Goal: Transaction & Acquisition: Download file/media

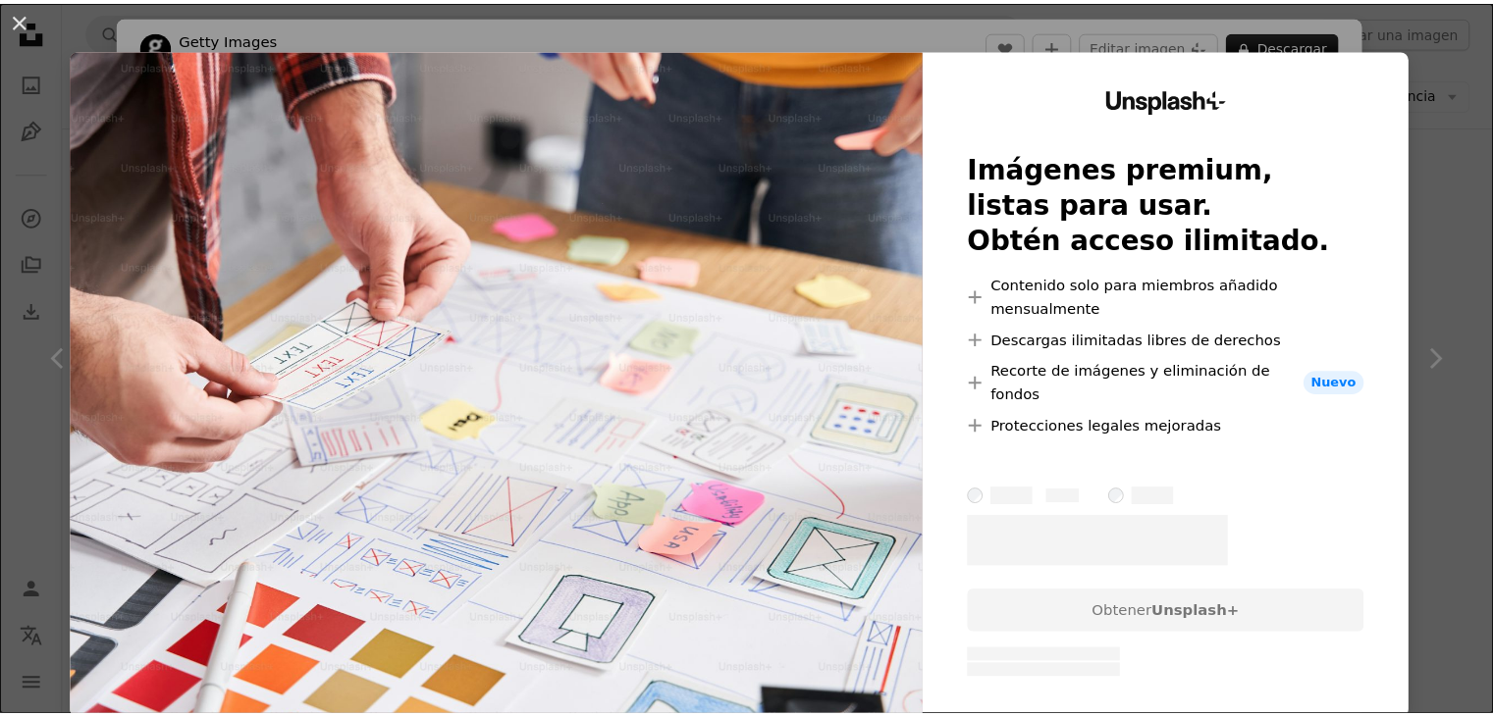
scroll to position [785, 0]
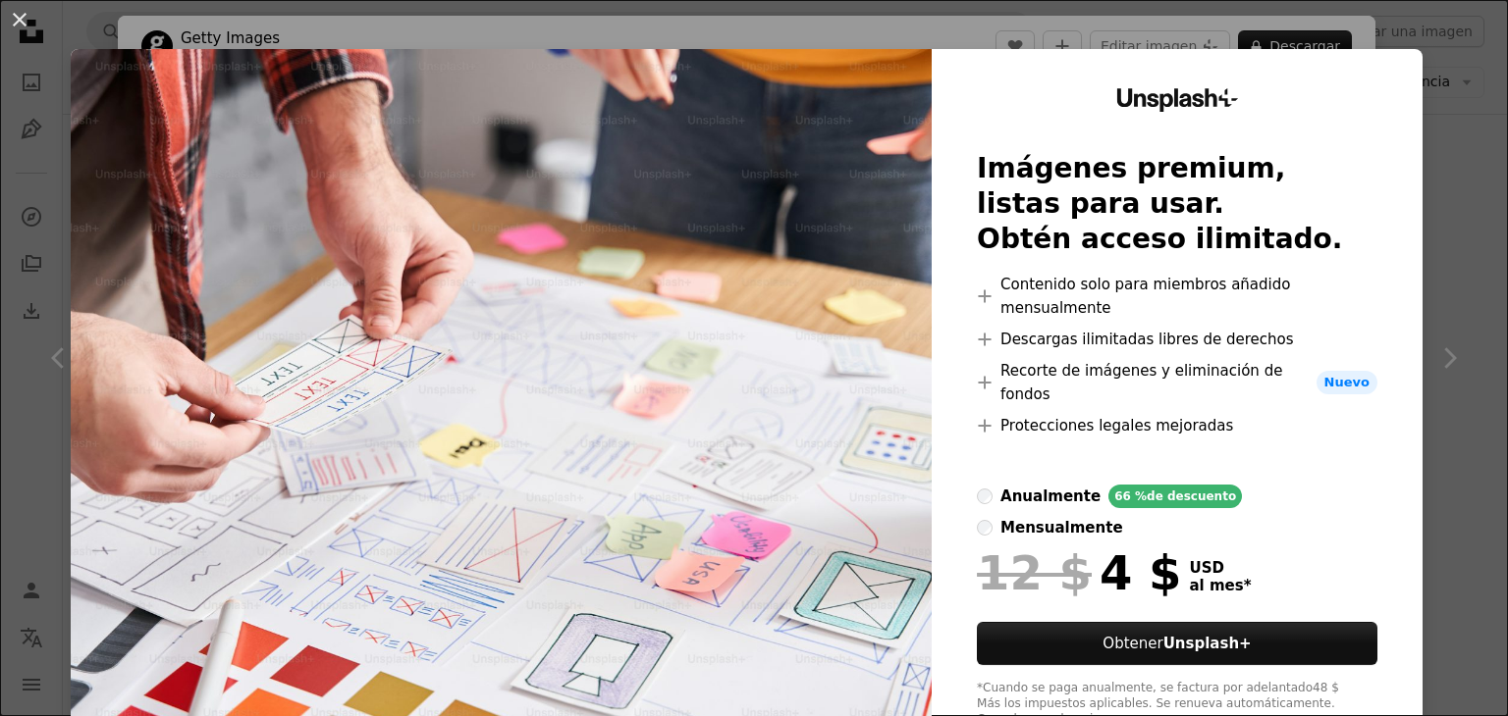
click at [816, 318] on img at bounding box center [501, 408] width 861 height 718
click at [1403, 132] on div "Unsplash+ Imágenes premium, listas para usar. Obtén acceso ilimitado. A plus si…" at bounding box center [1176, 408] width 491 height 718
click at [1446, 91] on div "An X shape Unsplash+ Imágenes premium, listas para usar. Obtén acceso ilimitado…" at bounding box center [754, 358] width 1508 height 716
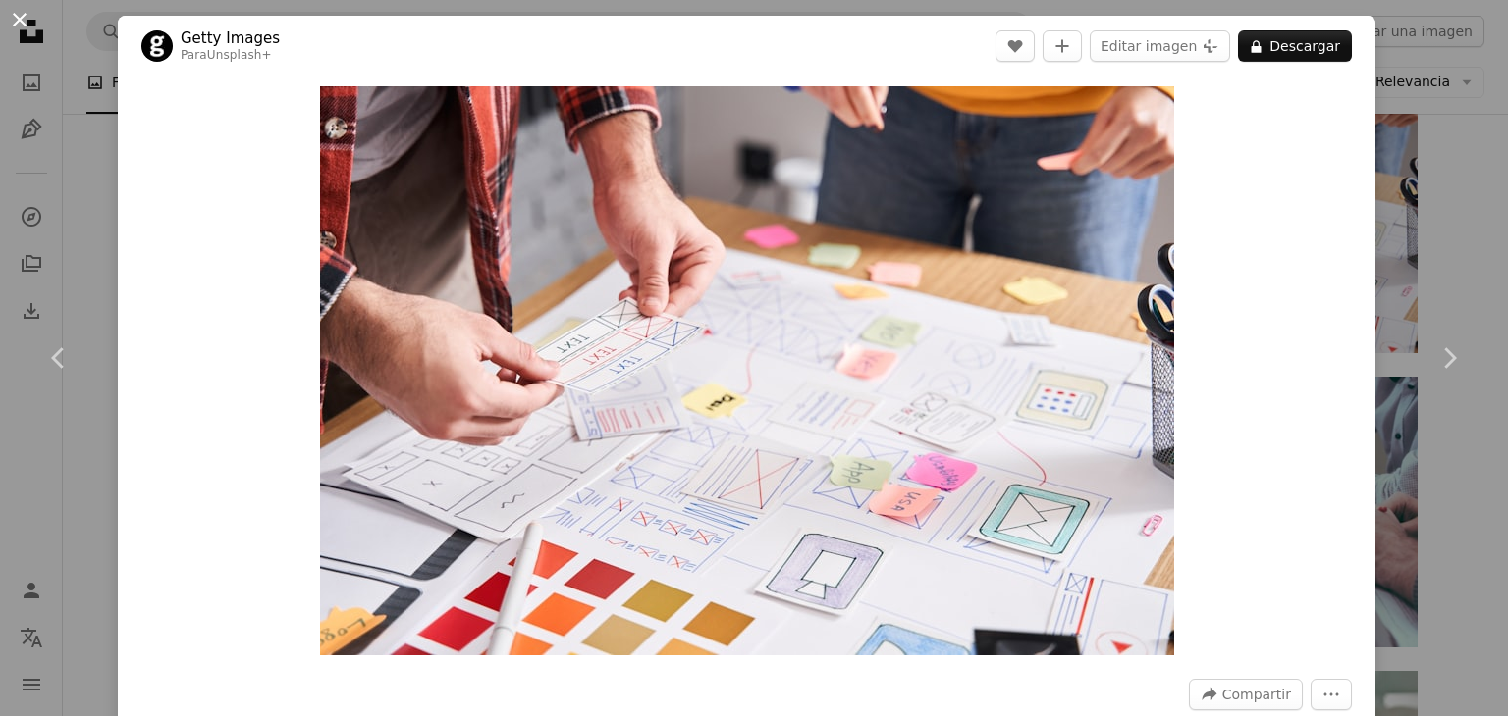
click at [27, 11] on button "An X shape" at bounding box center [20, 20] width 24 height 24
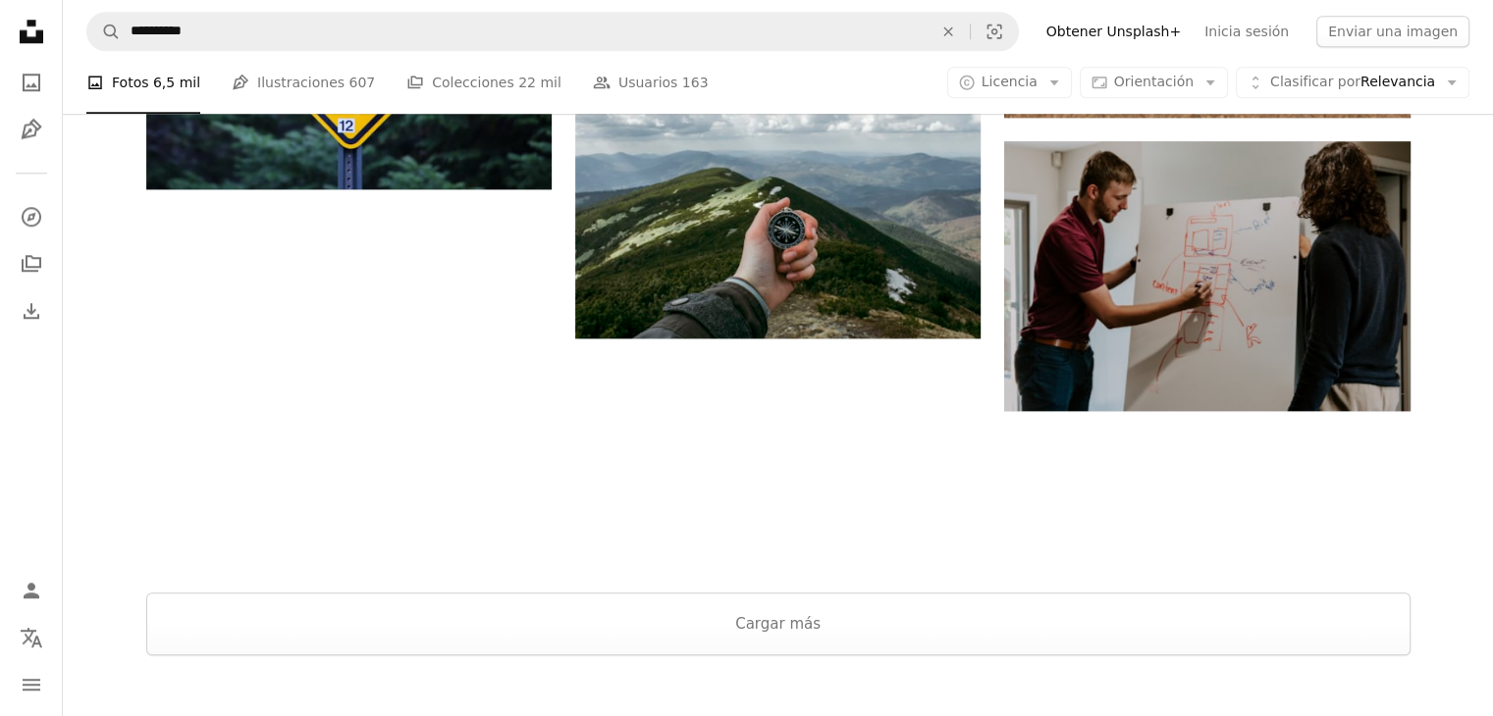
scroll to position [1963, 0]
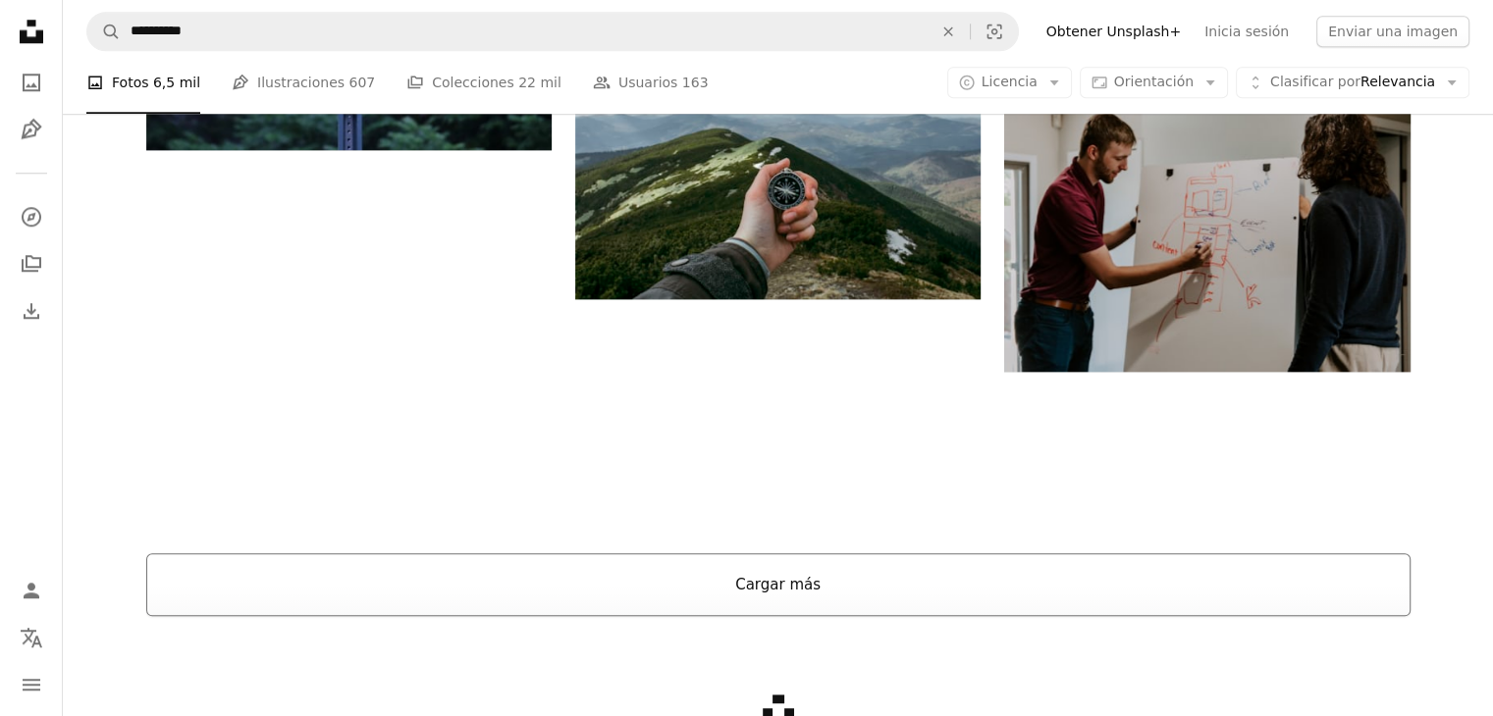
click at [777, 583] on button "Cargar más" at bounding box center [778, 585] width 1264 height 63
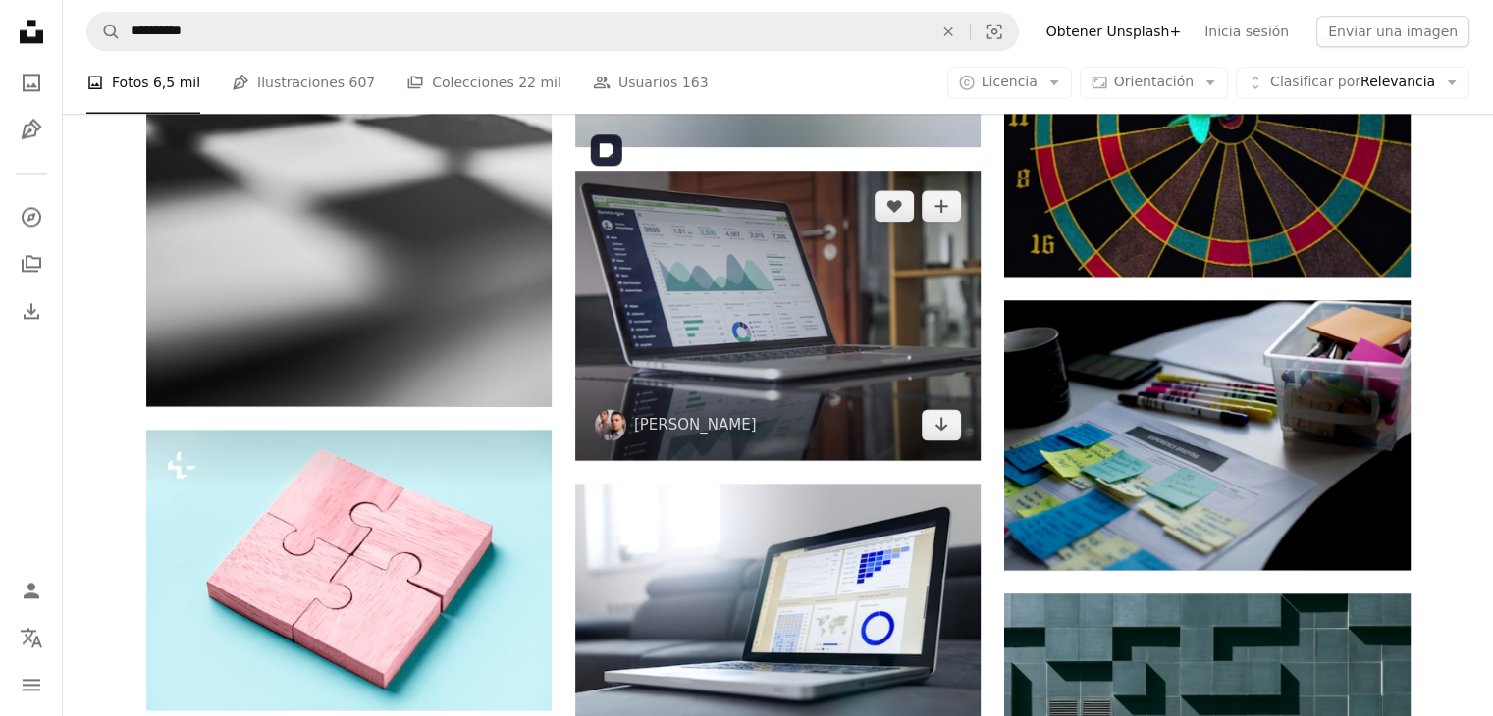
scroll to position [2846, 0]
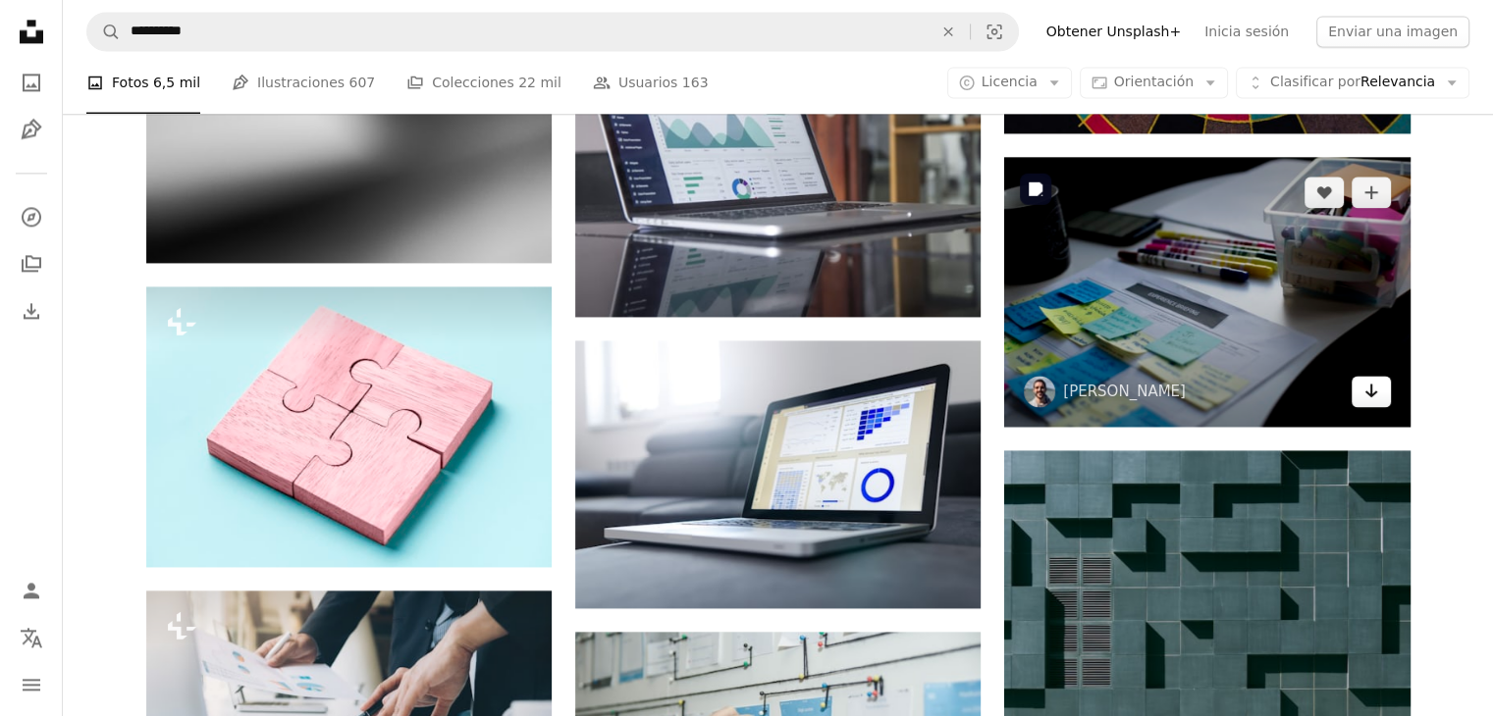
click at [1379, 392] on link "Arrow pointing down" at bounding box center [1370, 391] width 39 height 31
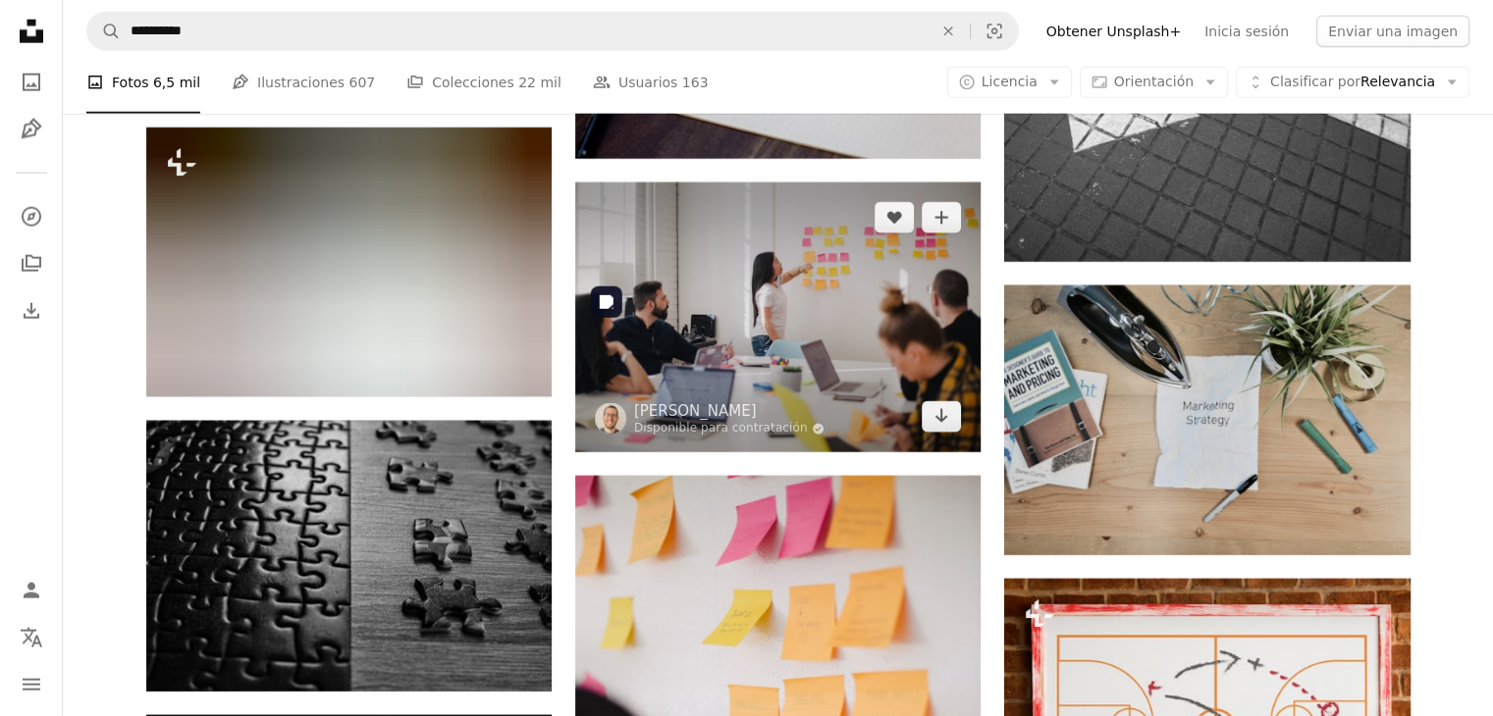
scroll to position [5104, 0]
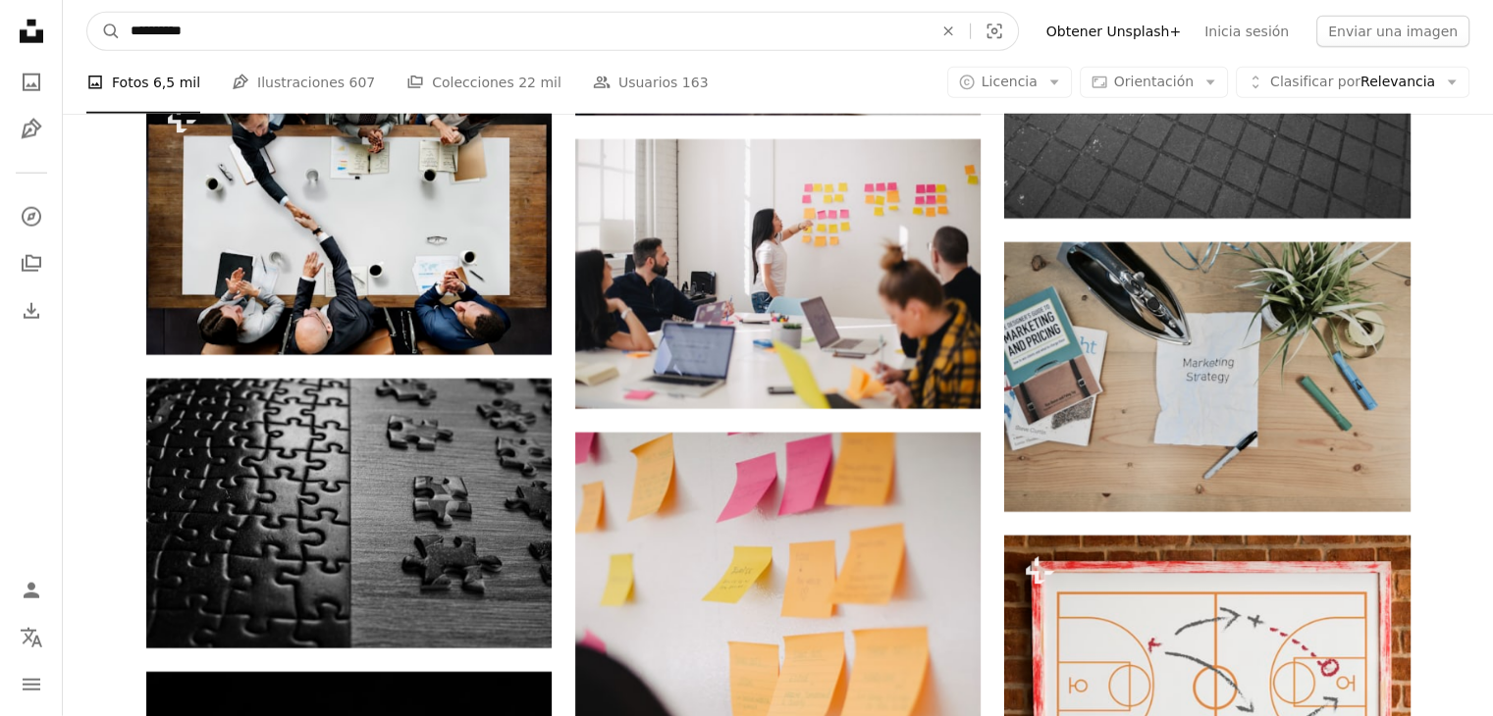
click at [297, 45] on input "**********" at bounding box center [524, 31] width 806 height 37
click at [295, 45] on input "**********" at bounding box center [524, 31] width 806 height 37
click at [294, 44] on input "**********" at bounding box center [524, 31] width 806 height 37
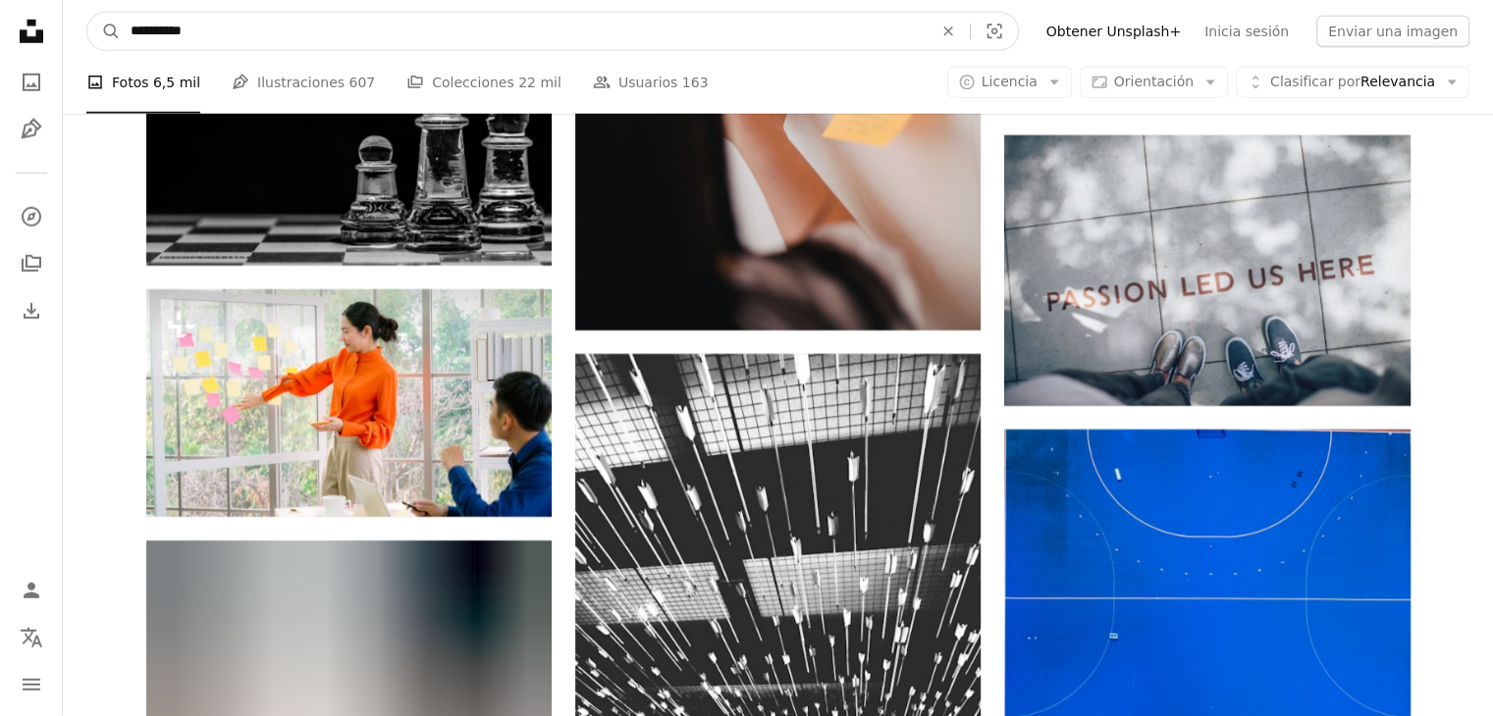
scroll to position [0, 0]
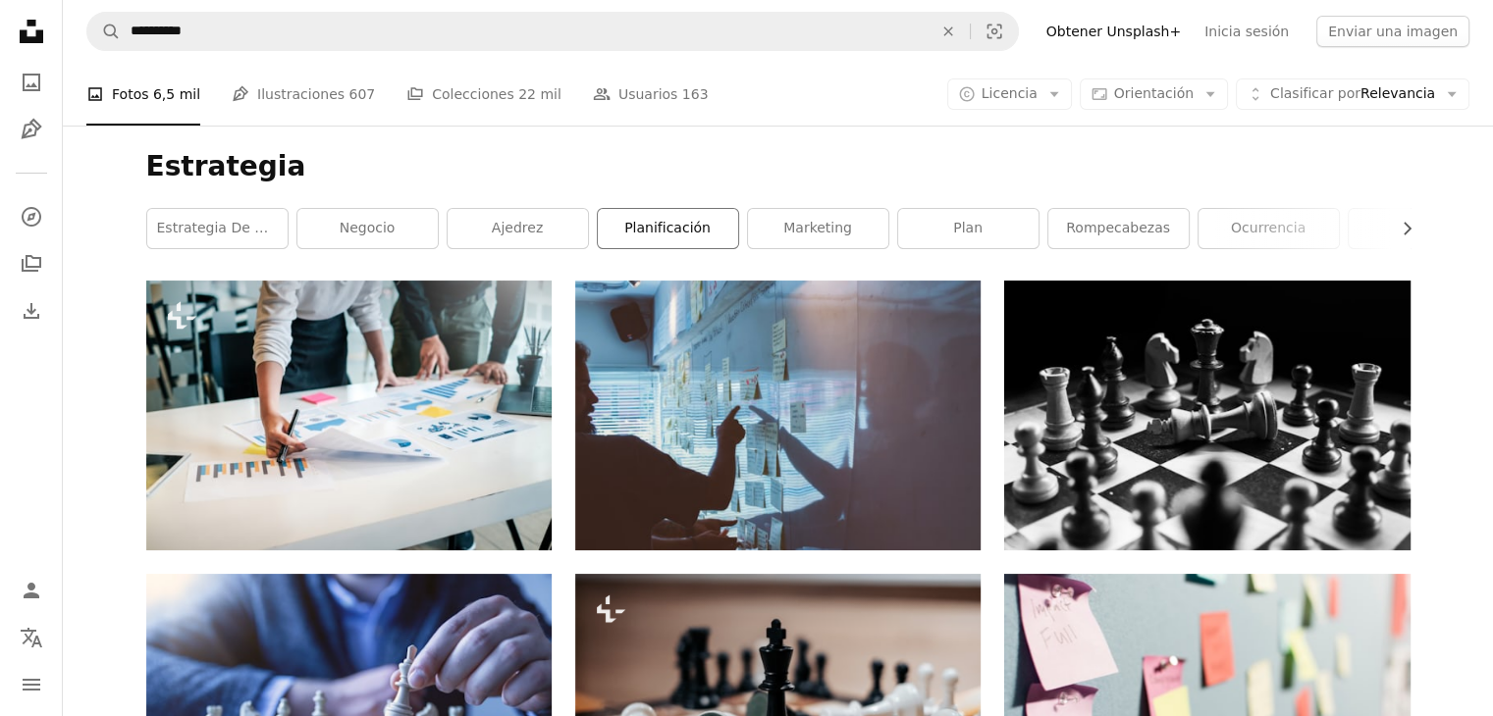
click at [684, 233] on link "planificación" at bounding box center [668, 228] width 140 height 39
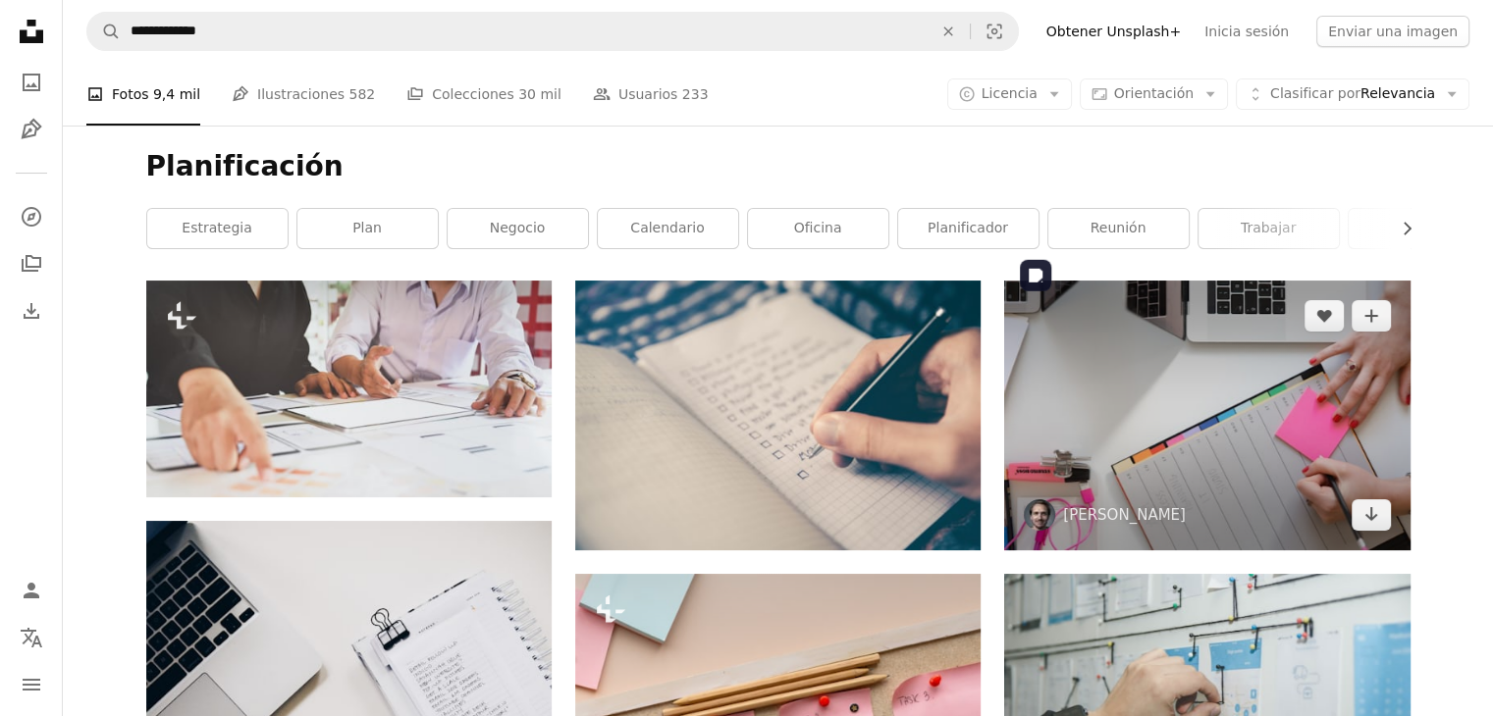
scroll to position [294, 0]
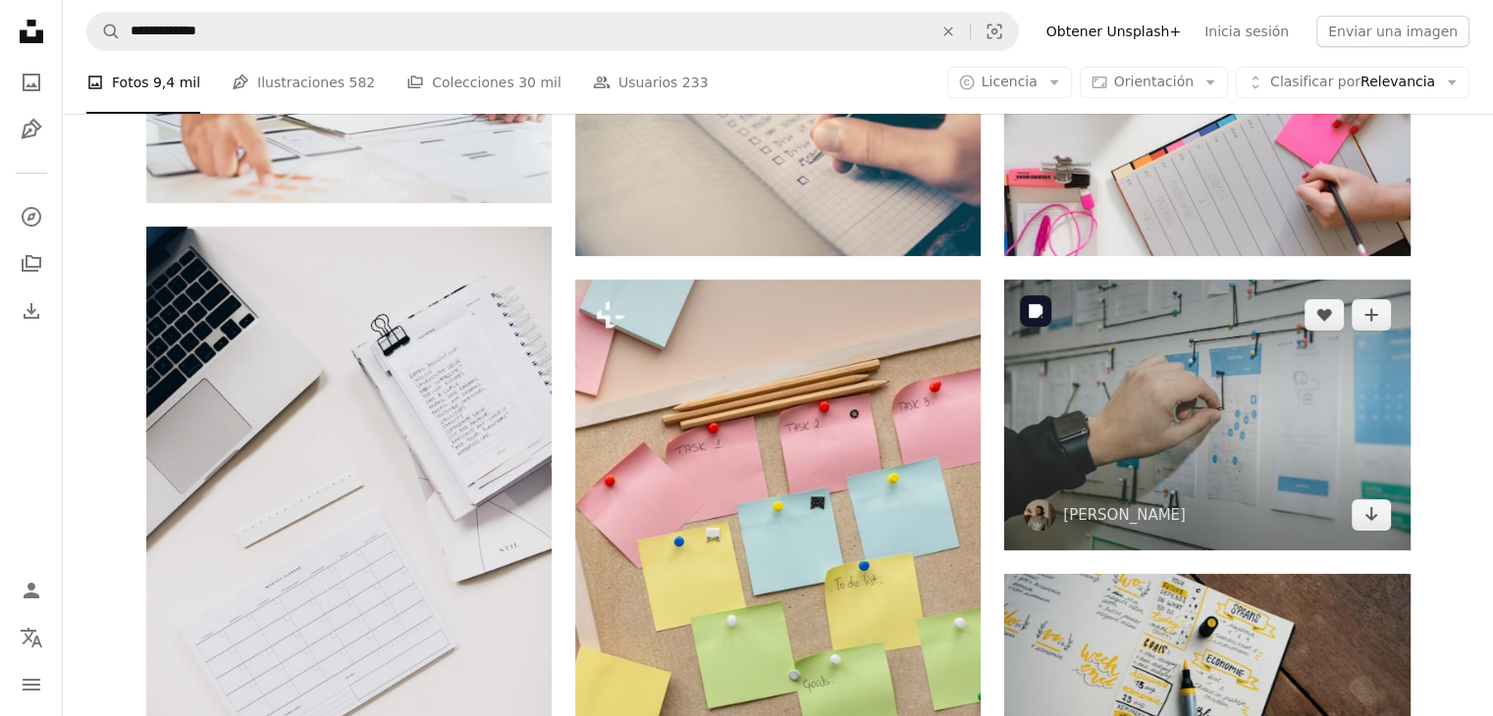
click at [1297, 387] on img at bounding box center [1206, 415] width 405 height 270
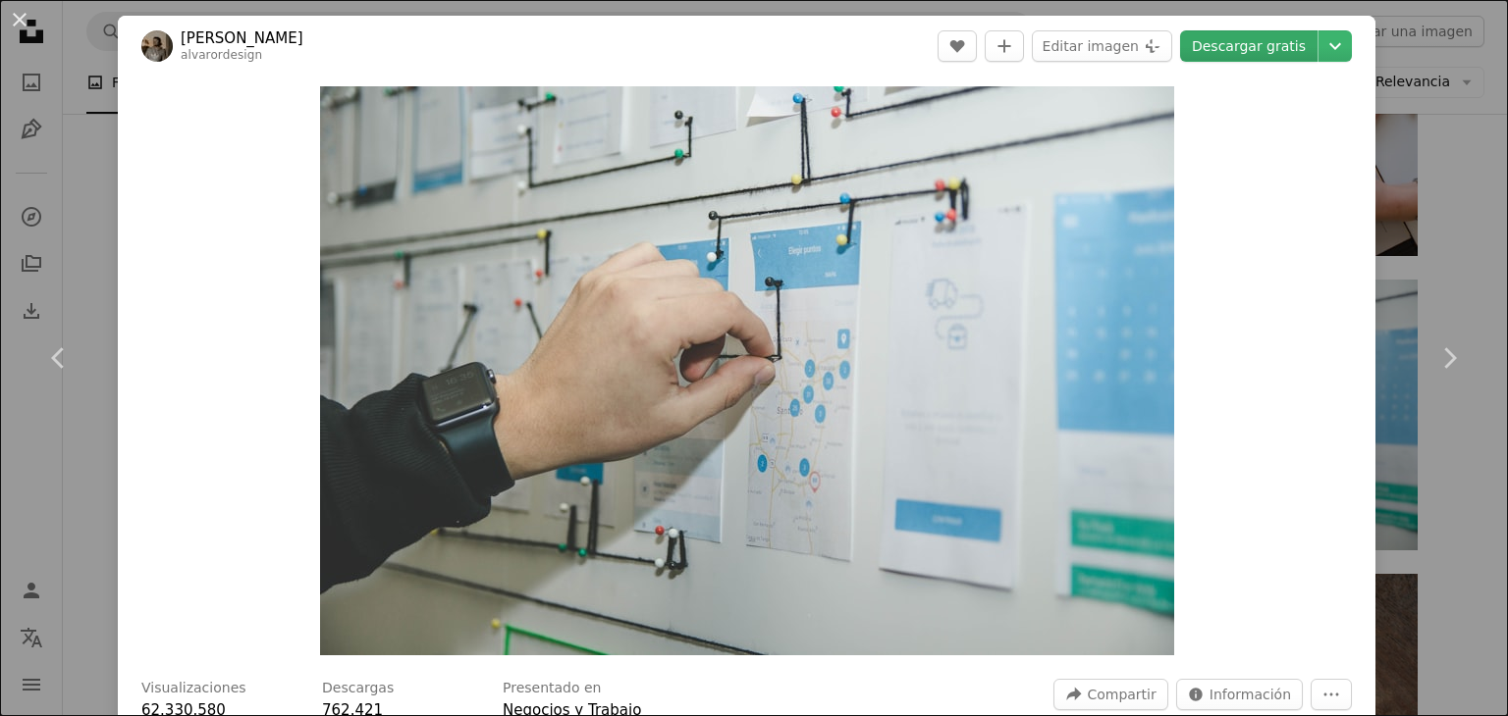
click at [1252, 47] on link "Descargar gratis" at bounding box center [1248, 45] width 137 height 31
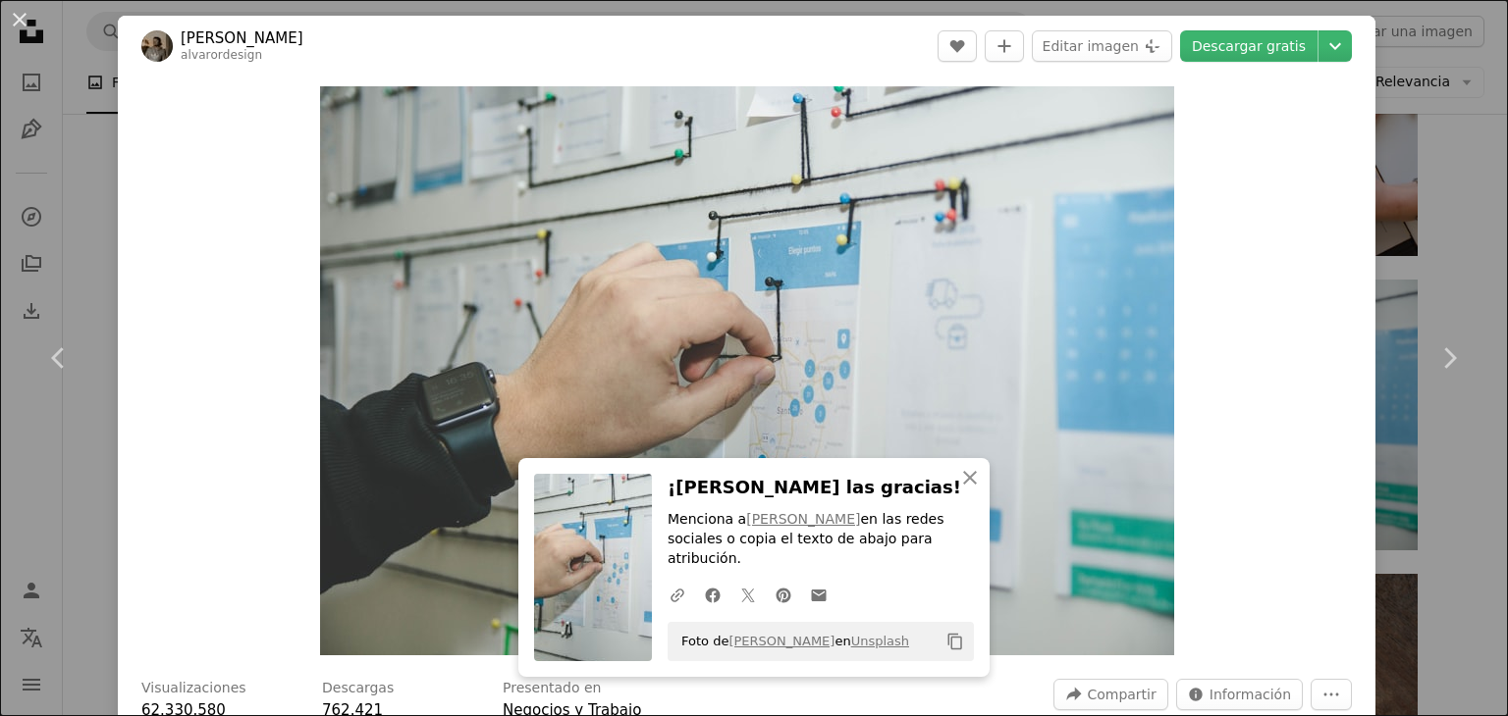
click at [1430, 233] on div "An X shape Chevron left Chevron right Have an idea? A website makes it real. St…" at bounding box center [754, 358] width 1508 height 716
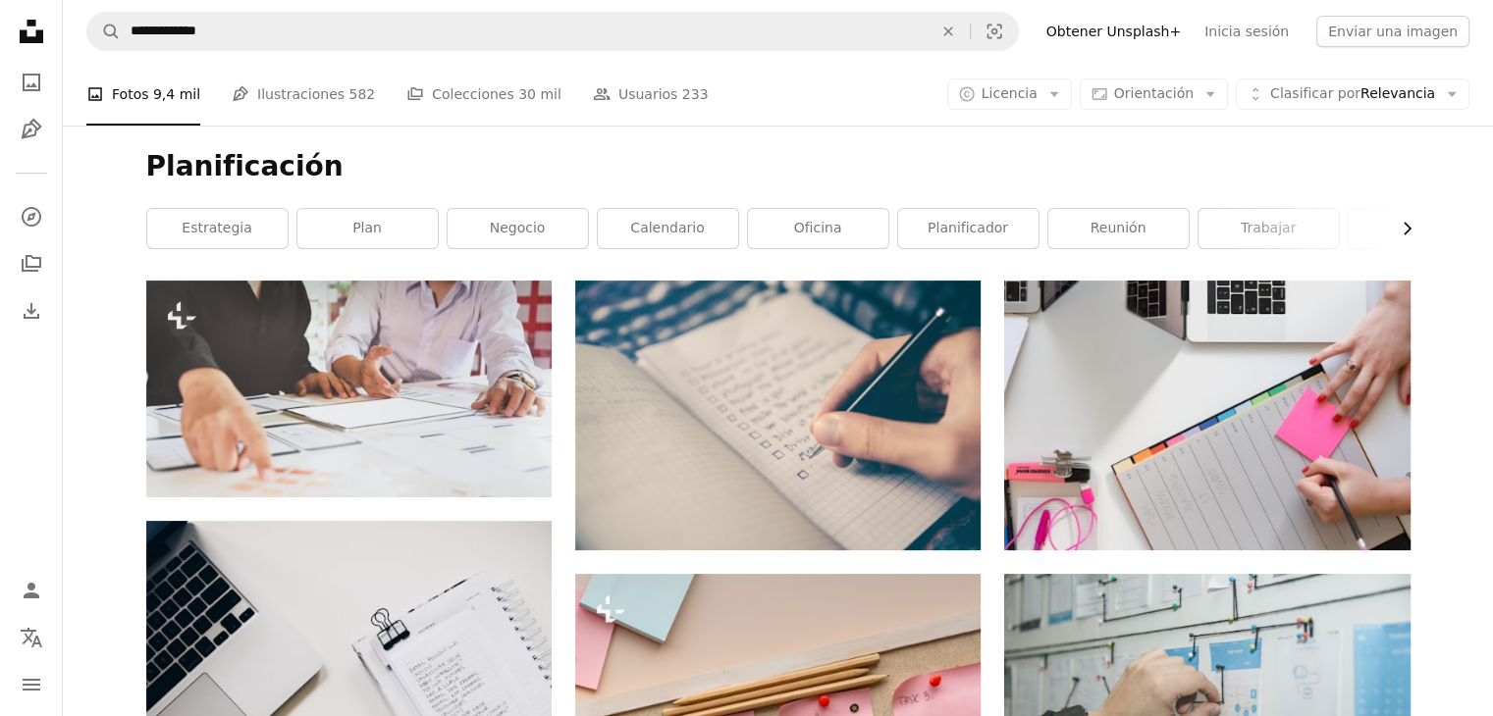
click at [1411, 234] on icon "Chevron right" at bounding box center [1407, 229] width 20 height 20
click at [1412, 233] on icon "Chevron right" at bounding box center [1407, 229] width 20 height 20
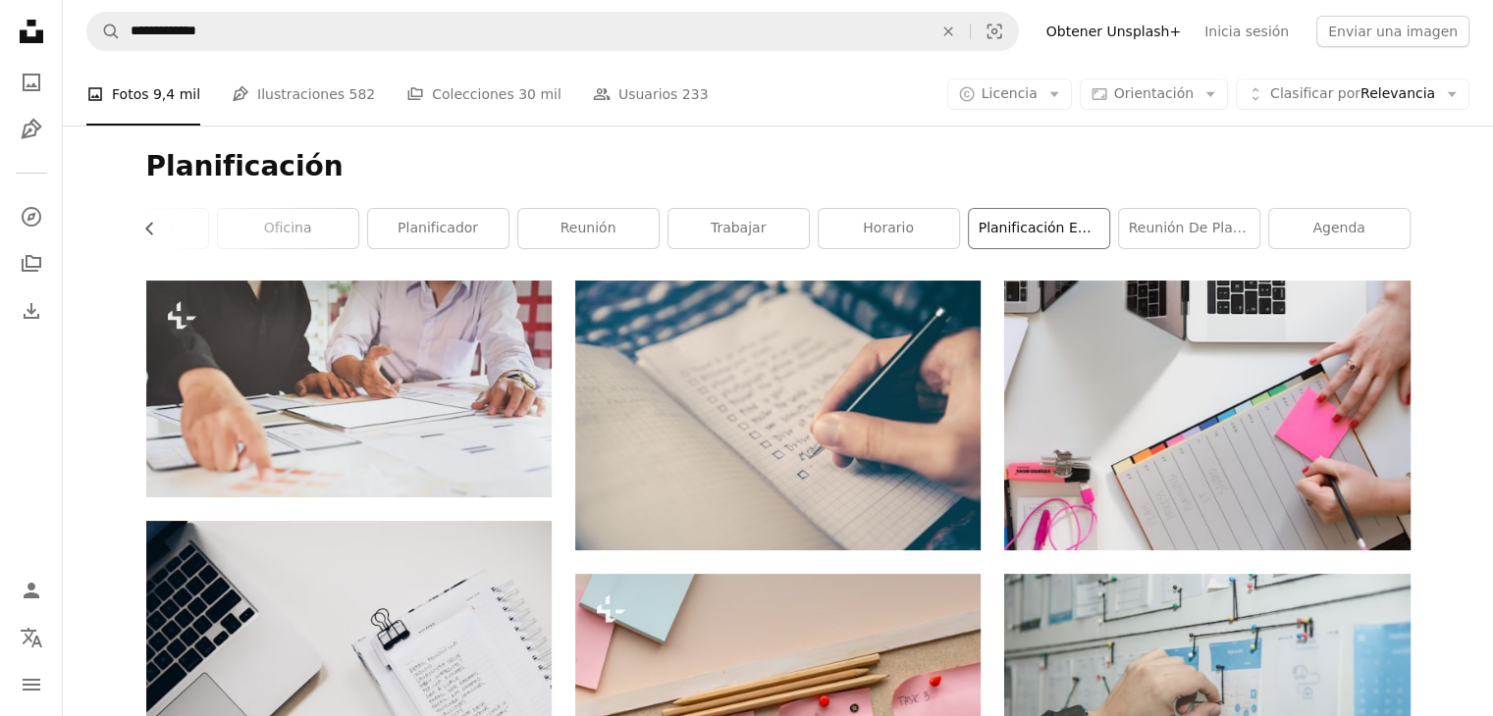
click at [1050, 228] on link "Planificación empresarial" at bounding box center [1039, 228] width 140 height 39
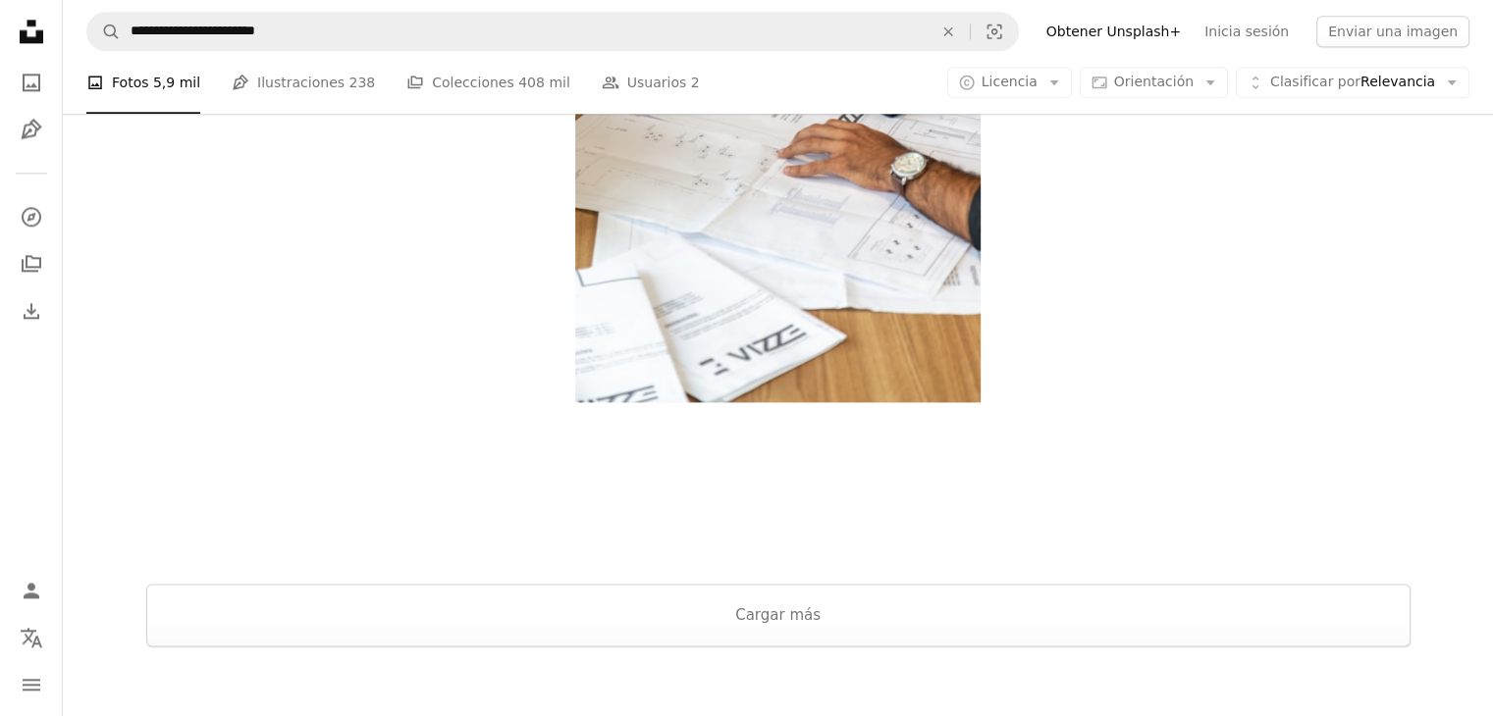
scroll to position [2703, 0]
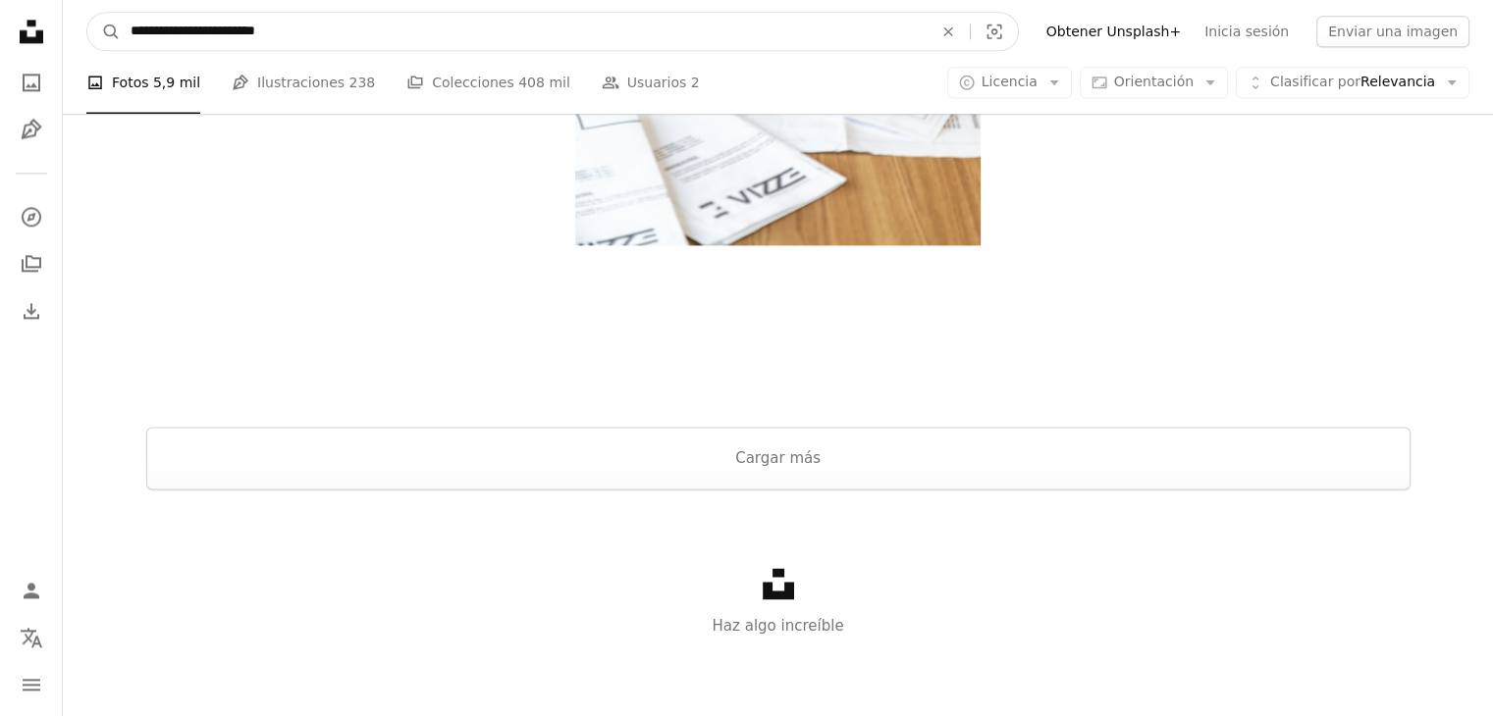
drag, startPoint x: 353, startPoint y: 31, endPoint x: 339, endPoint y: 29, distance: 14.9
click at [352, 31] on input "**********" at bounding box center [524, 31] width 806 height 37
click at [339, 29] on input "**********" at bounding box center [524, 31] width 806 height 37
click at [339, 28] on input "**********" at bounding box center [524, 31] width 806 height 37
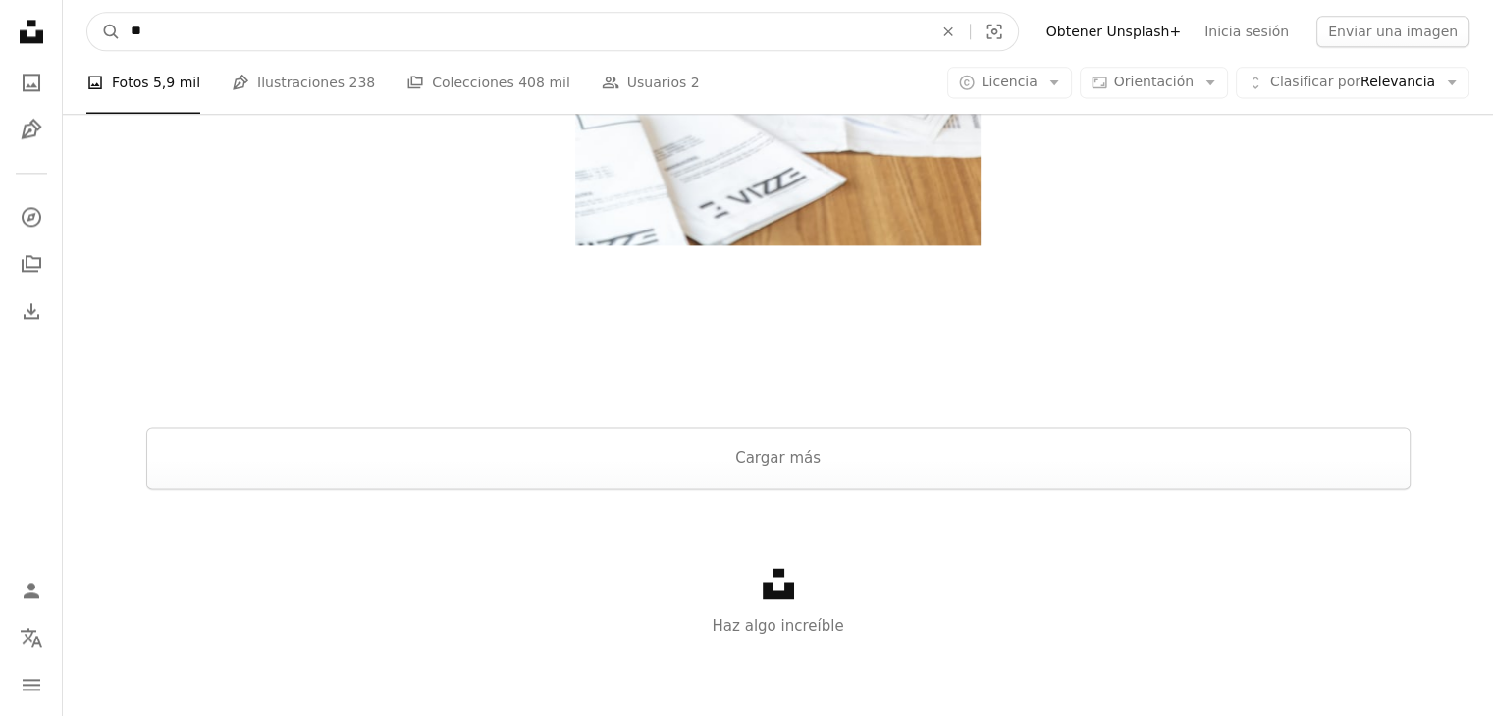
type input "*"
click at [87, 13] on button "A magnifying glass" at bounding box center [103, 31] width 33 height 37
type input "**********"
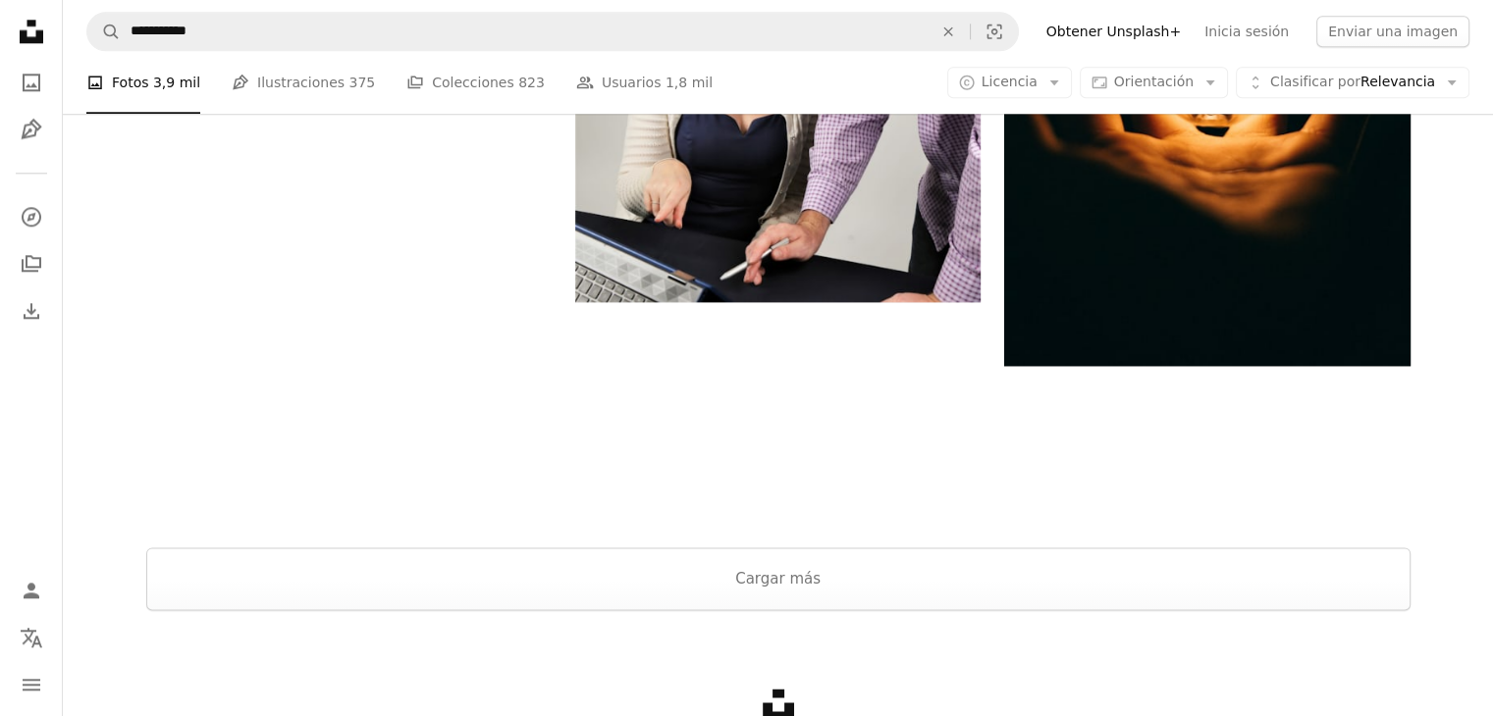
scroll to position [2406, 0]
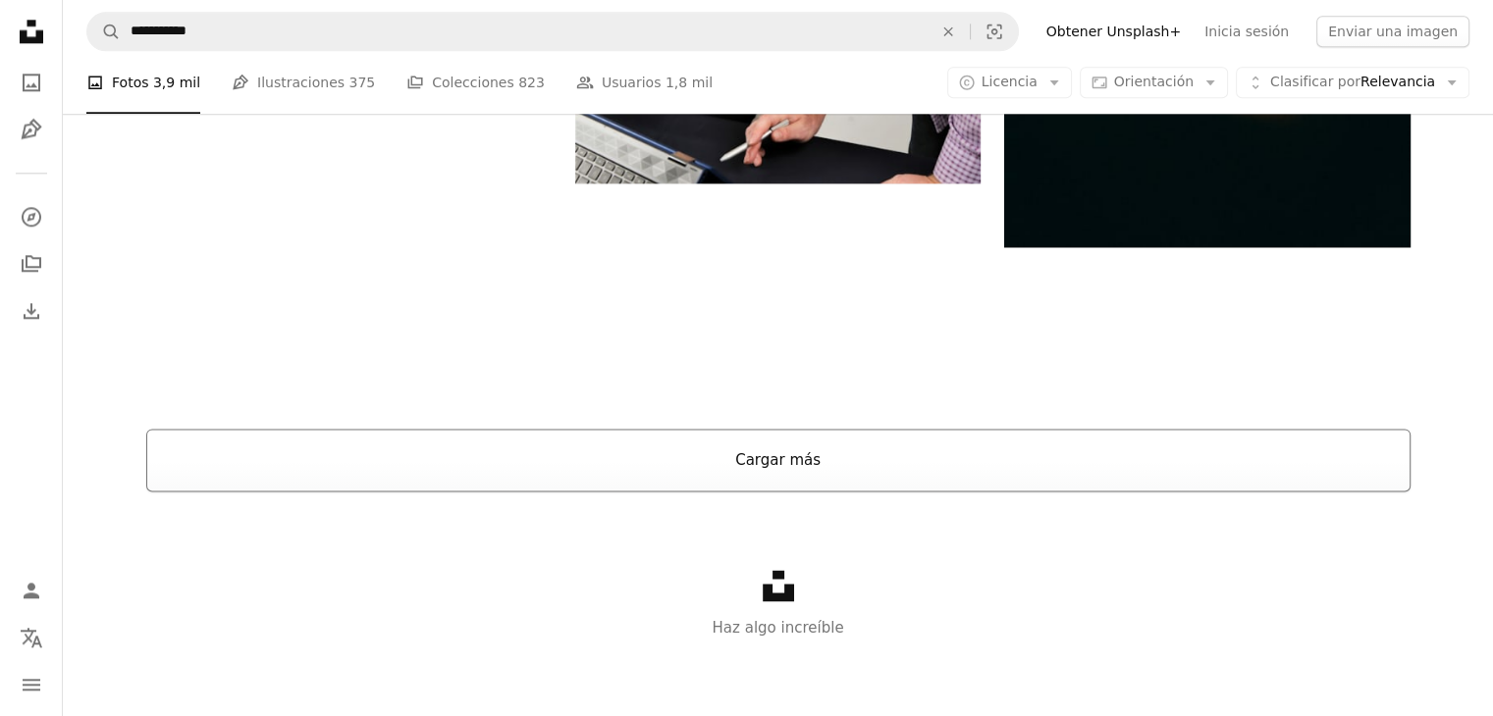
click at [758, 464] on button "Cargar más" at bounding box center [778, 460] width 1264 height 63
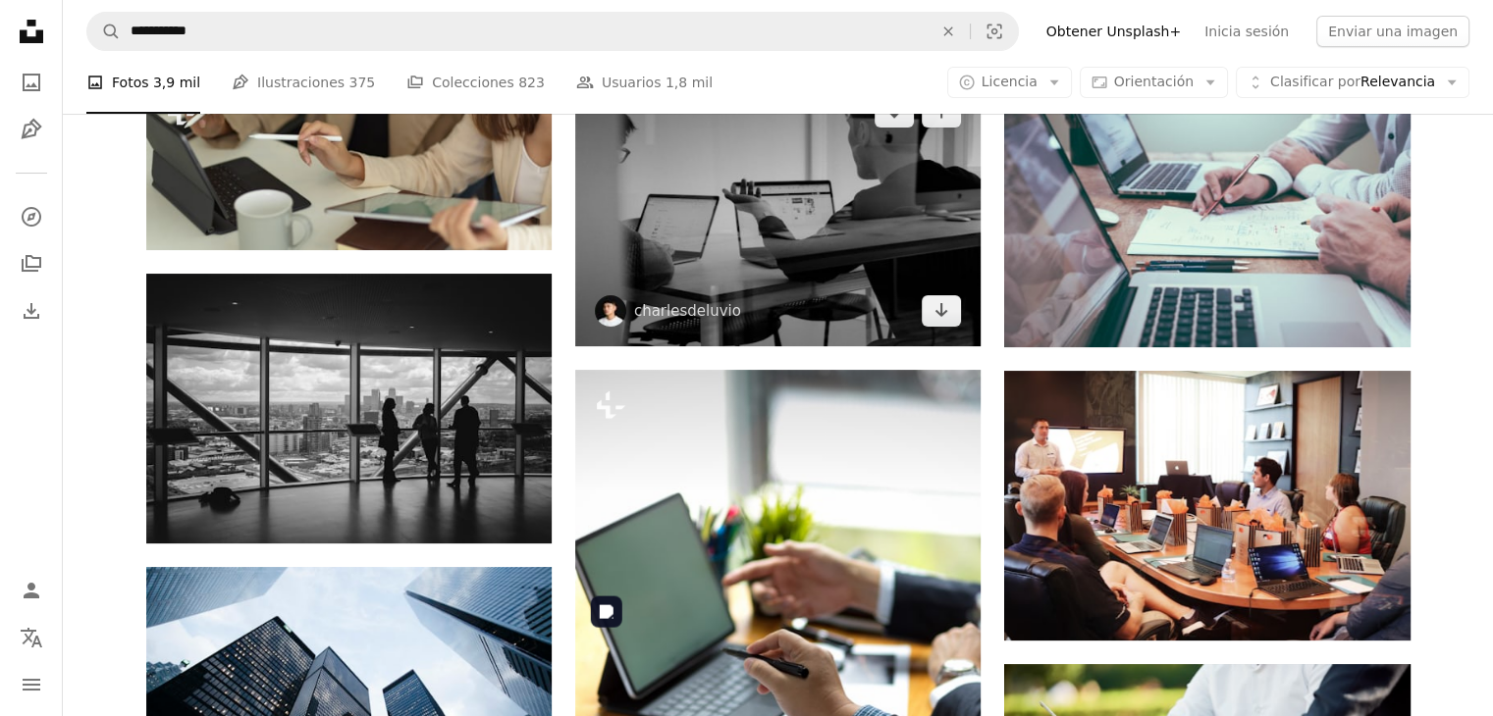
scroll to position [0, 0]
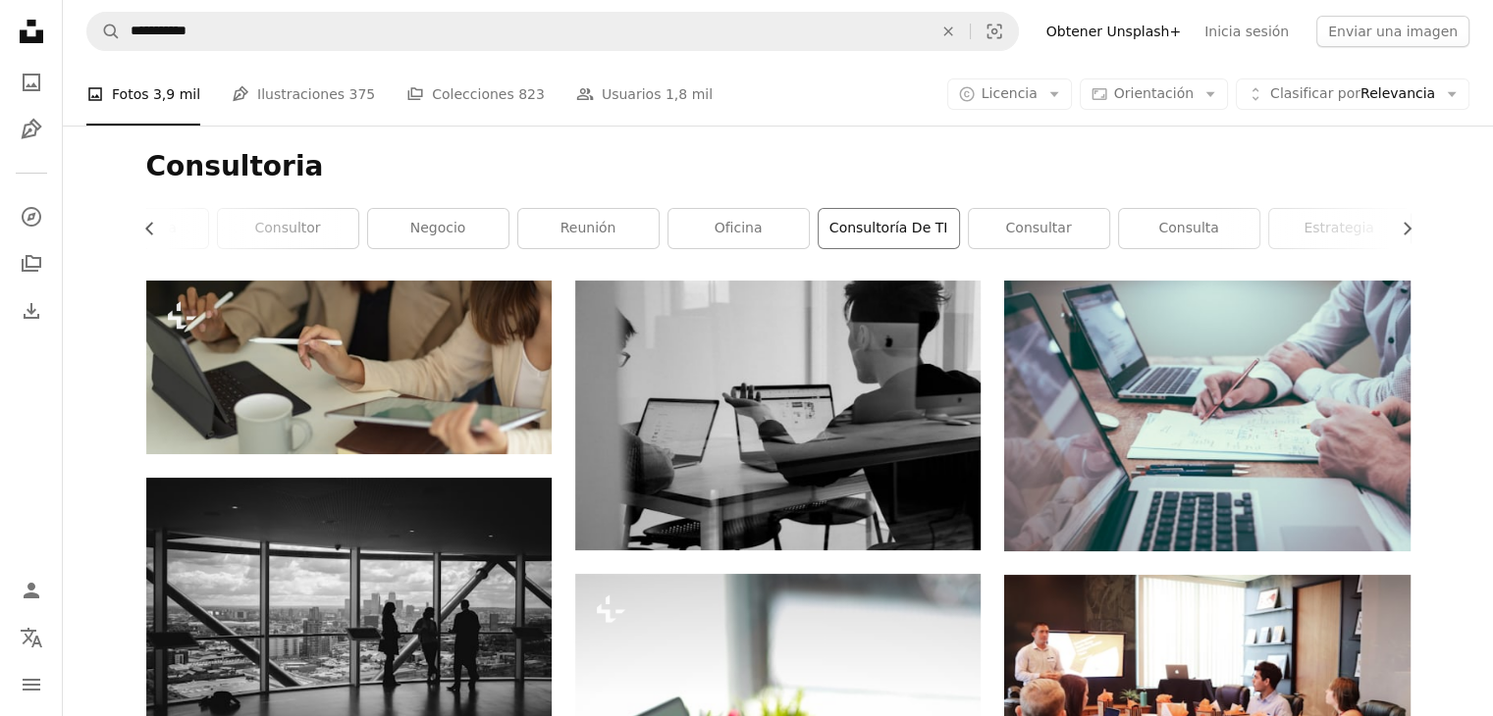
click at [914, 236] on link "Consultoría de TI" at bounding box center [889, 228] width 140 height 39
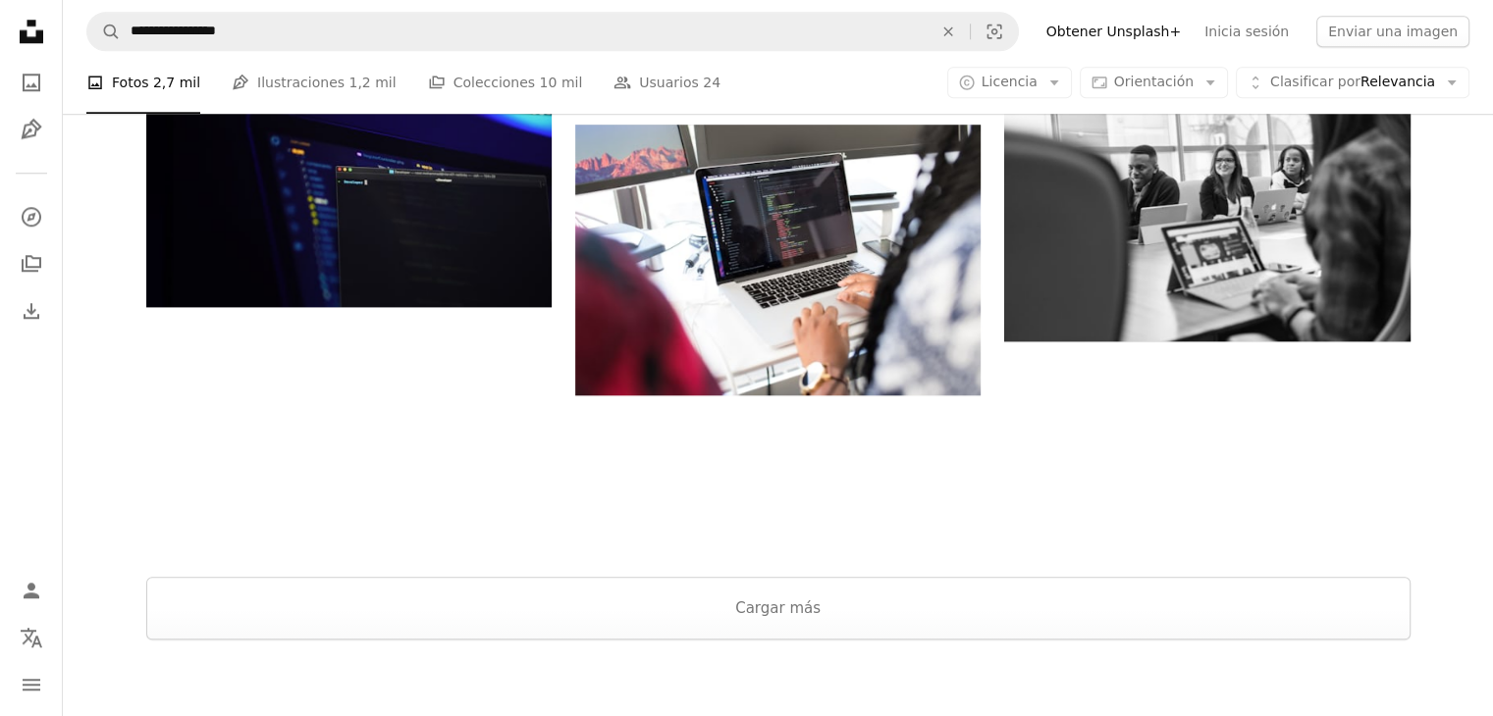
scroll to position [2116, 0]
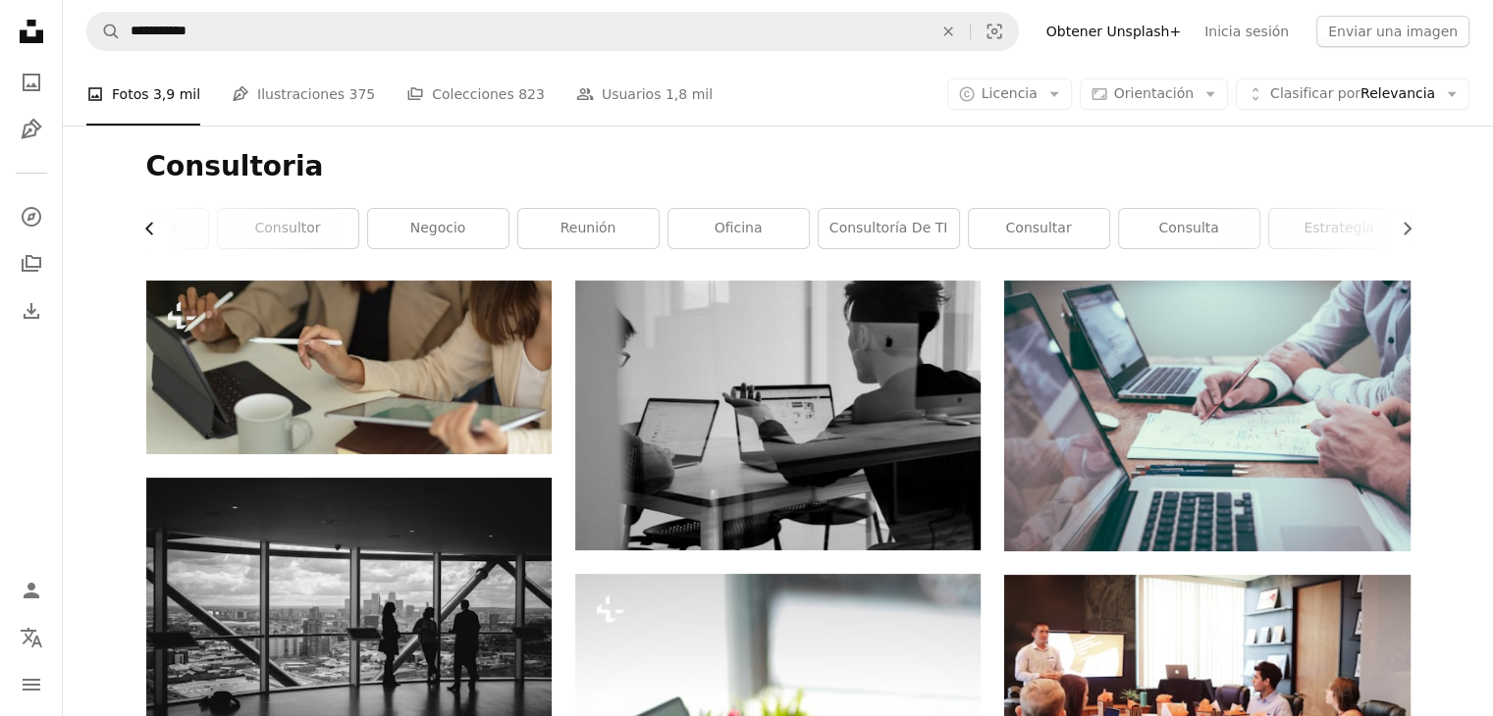
click at [148, 233] on icon "Chevron left" at bounding box center [150, 229] width 20 height 20
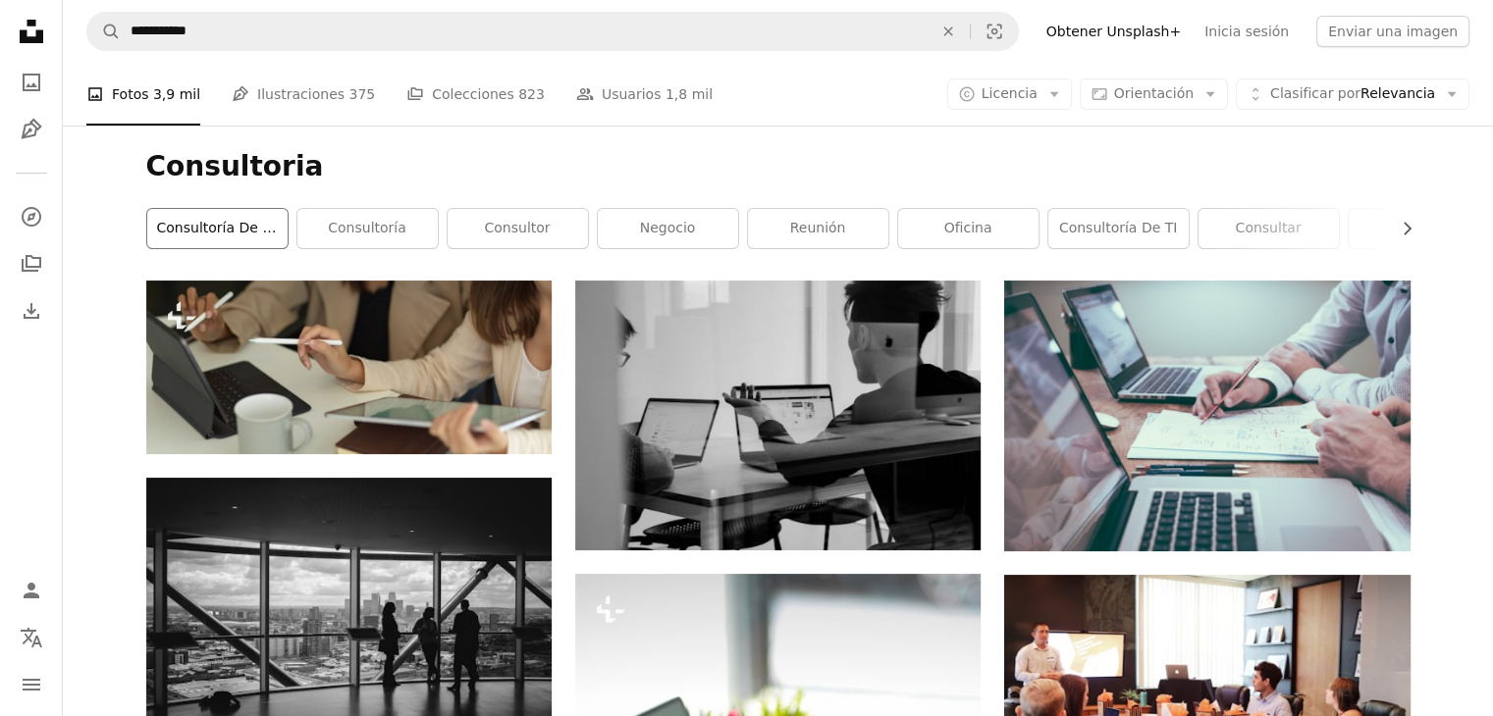
click at [234, 239] on link "Consultoría de Negocios" at bounding box center [217, 228] width 140 height 39
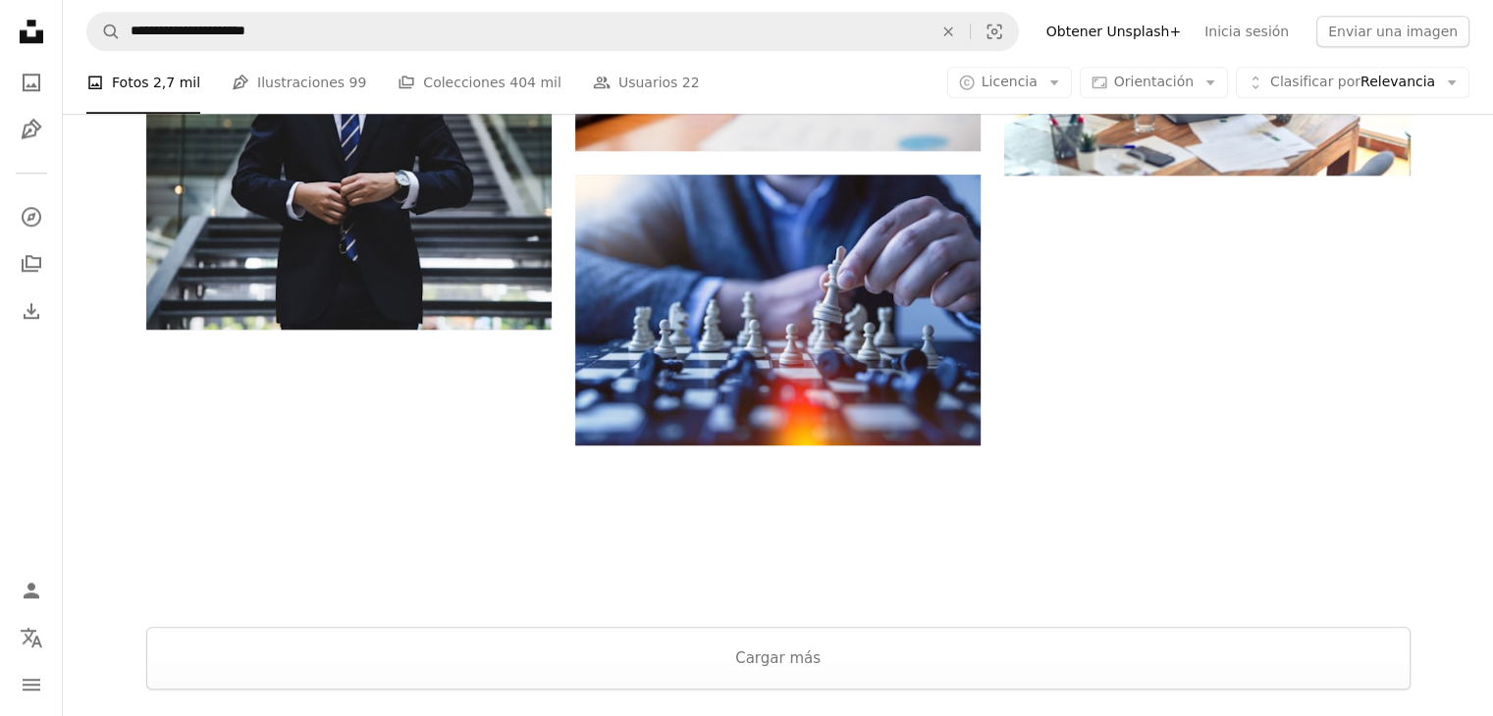
scroll to position [1865, 0]
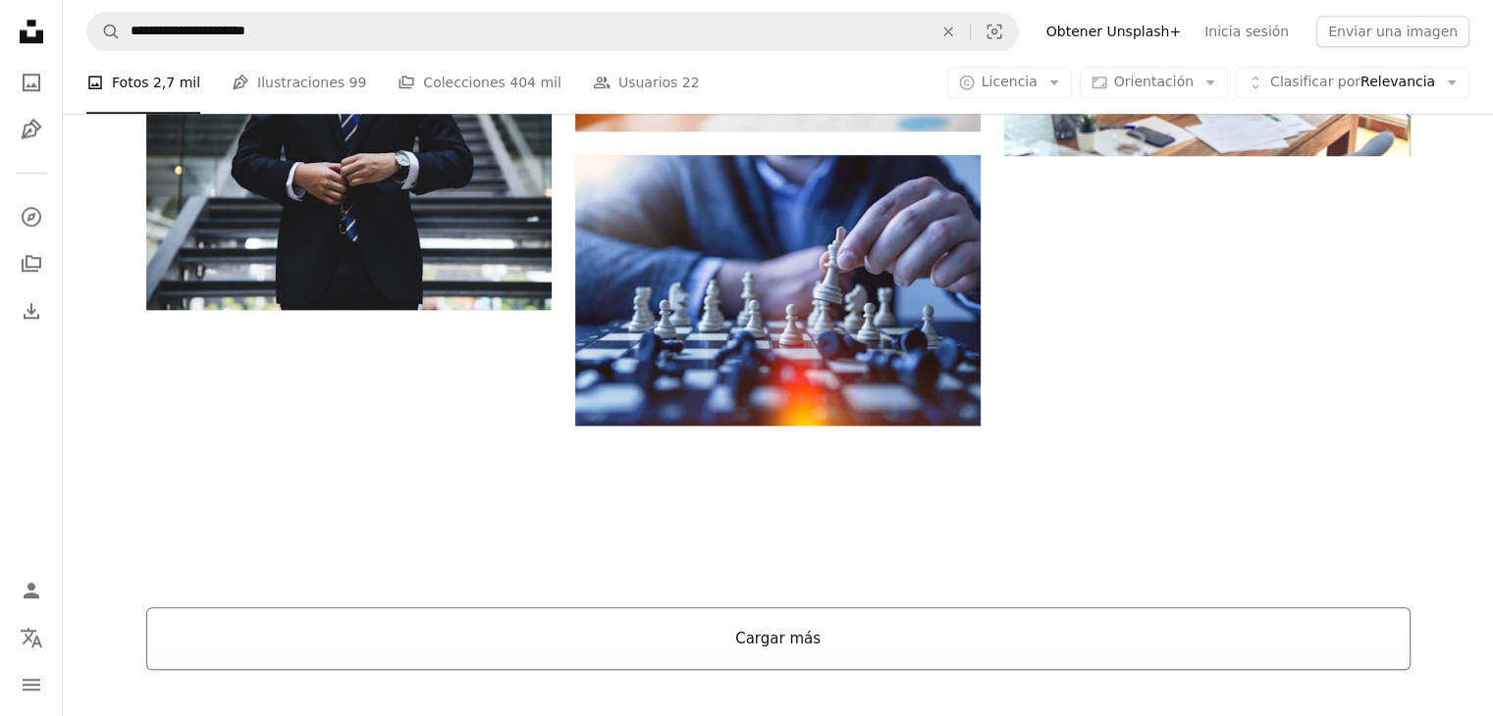
click at [770, 639] on button "Cargar más" at bounding box center [778, 639] width 1264 height 63
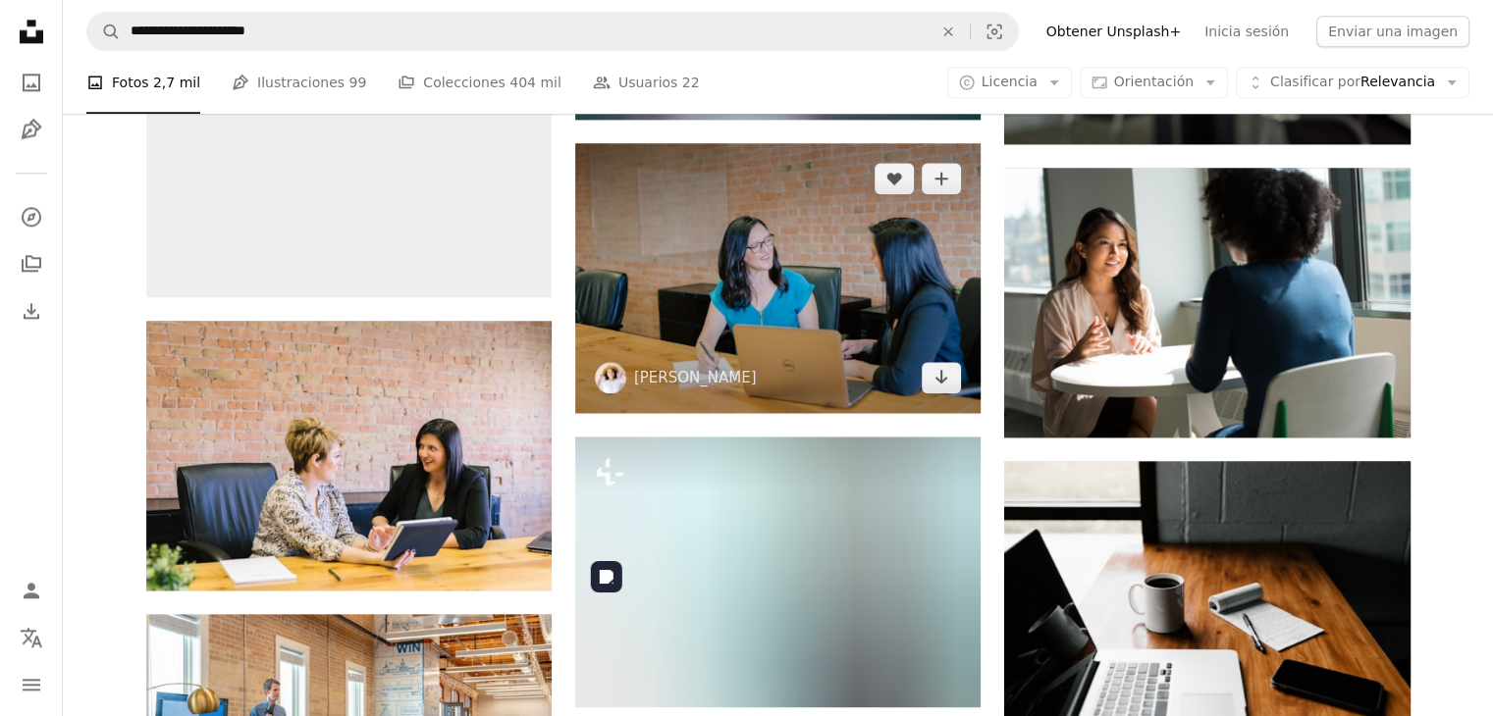
scroll to position [2355, 0]
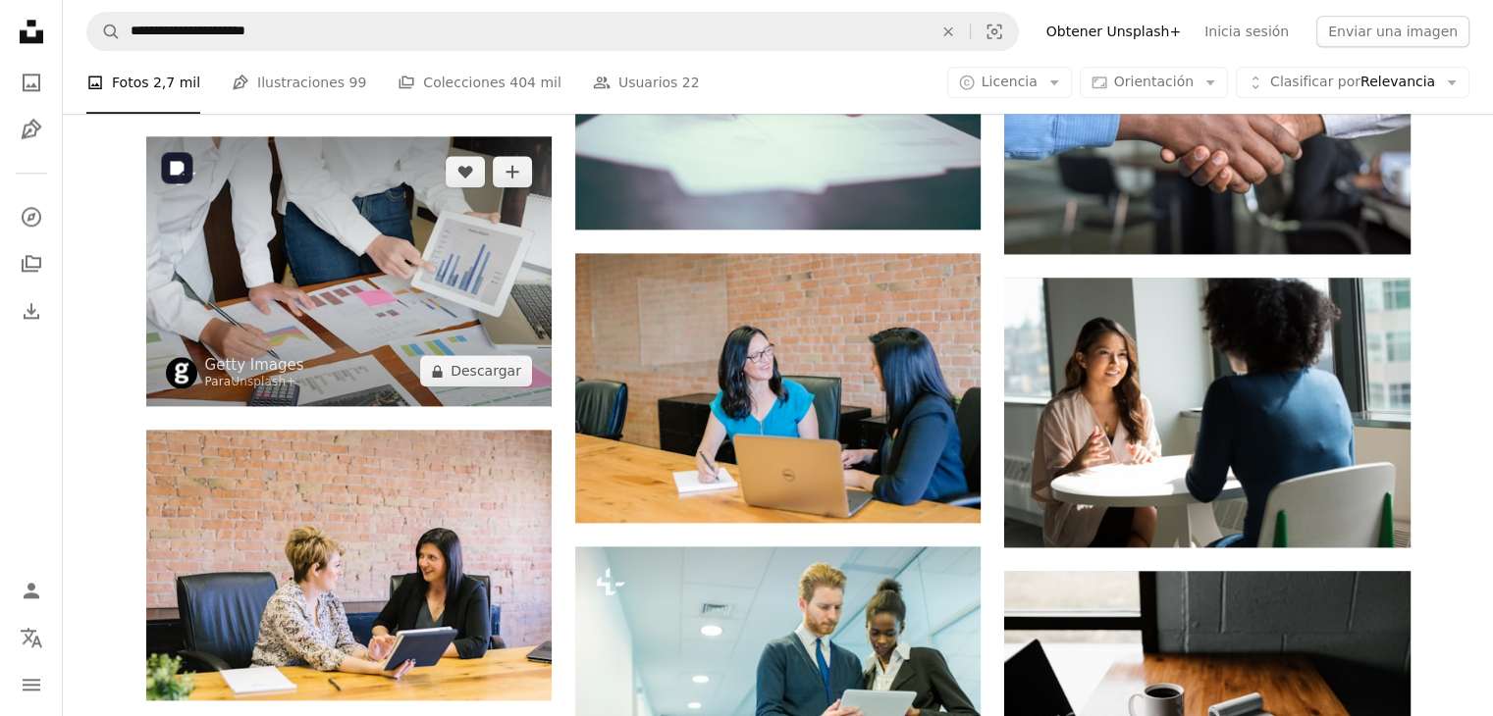
click at [349, 302] on img at bounding box center [348, 271] width 405 height 270
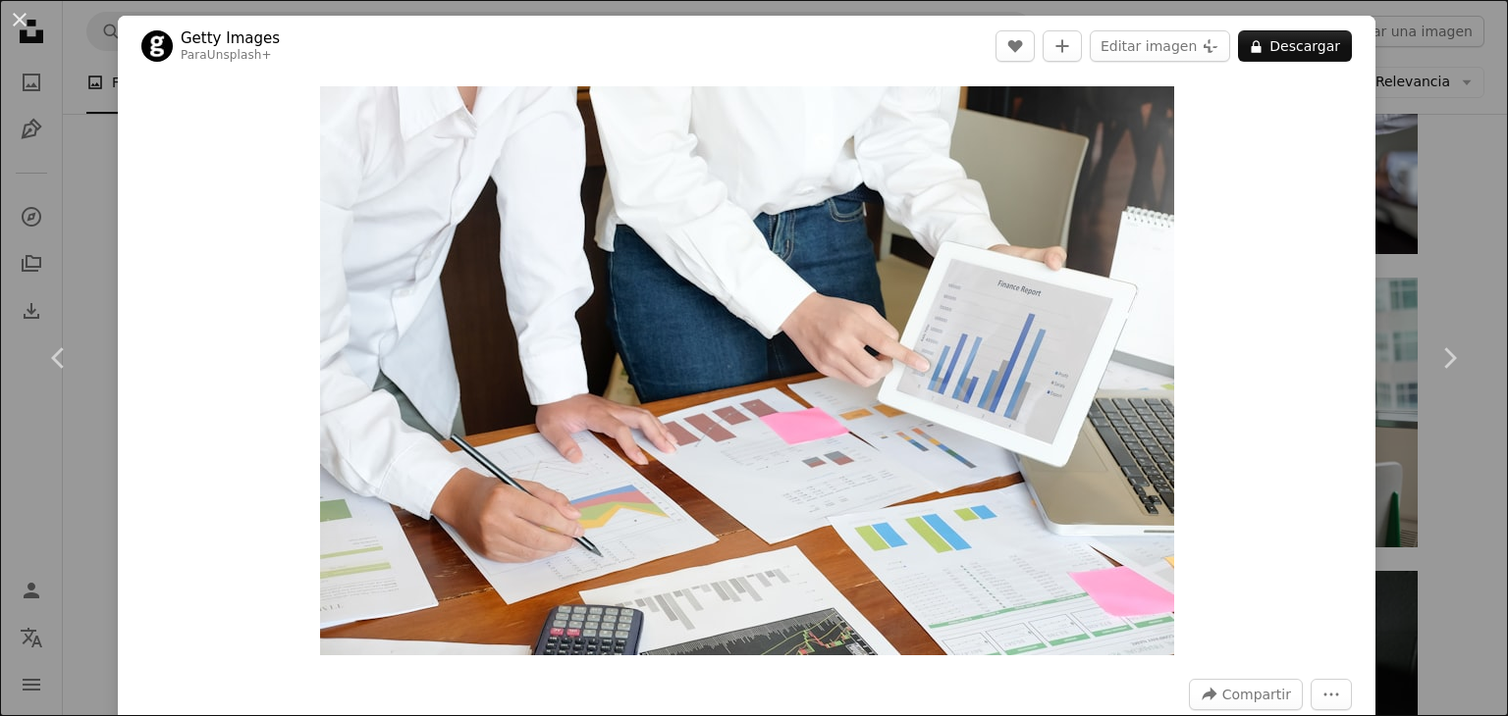
click at [1432, 99] on div "An X shape Chevron left Chevron right Getty Images Para Unsplash+ A heart A plu…" at bounding box center [754, 358] width 1508 height 716
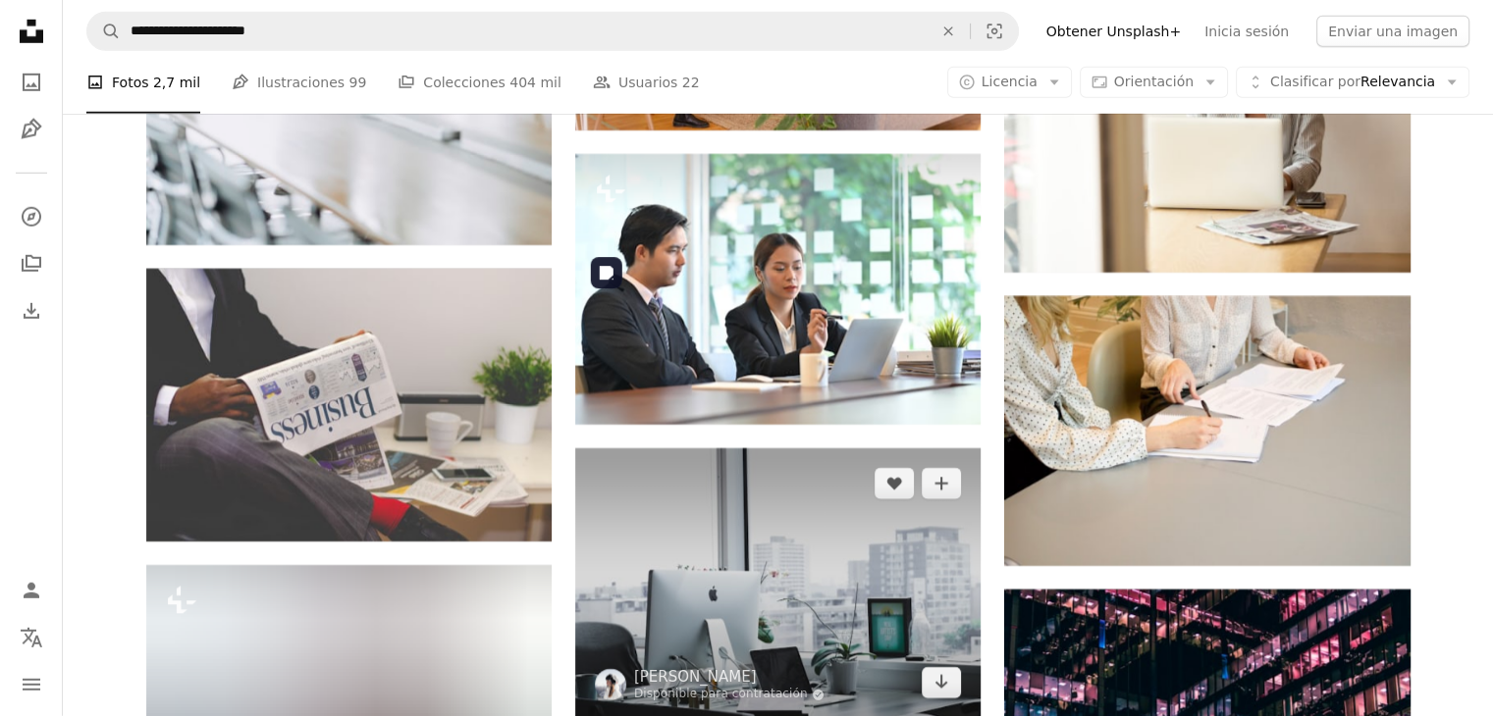
scroll to position [6085, 0]
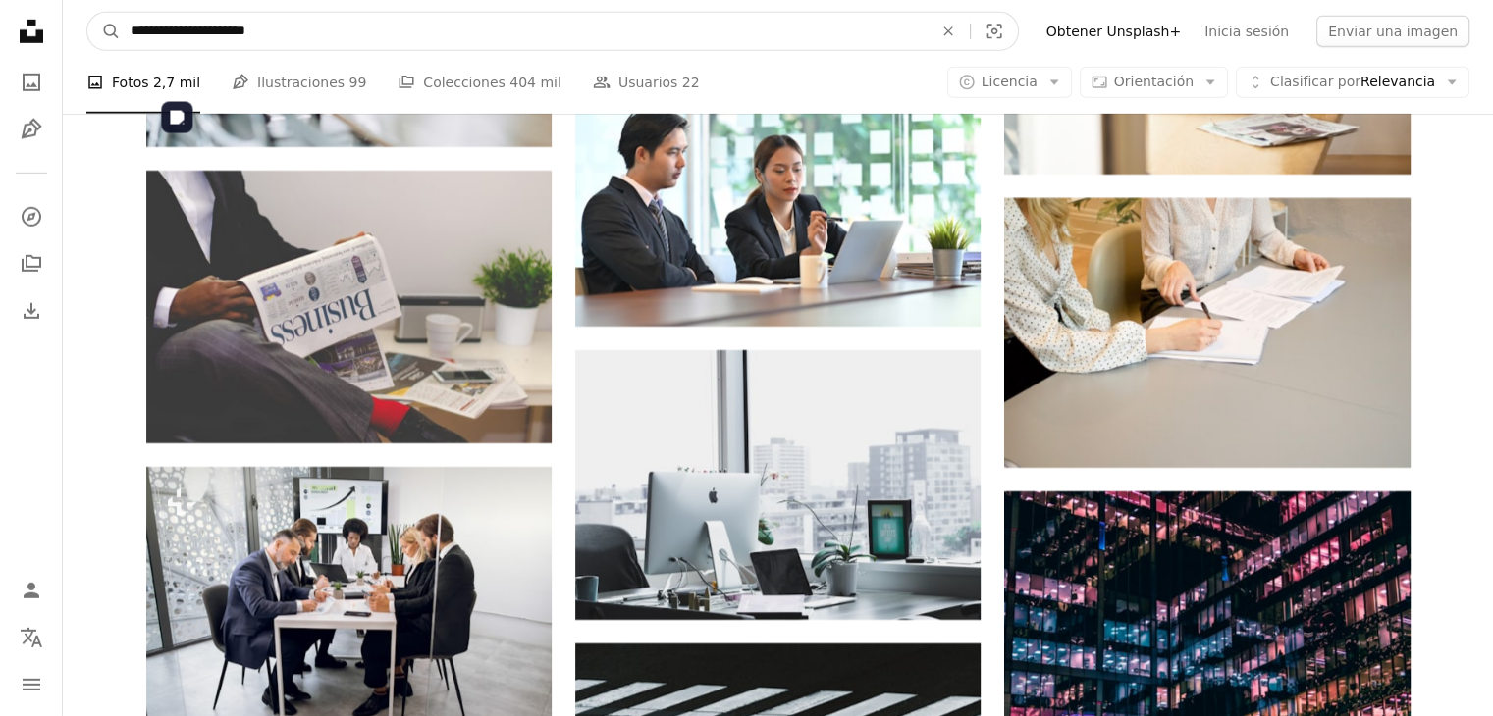
click at [302, 32] on input "**********" at bounding box center [524, 31] width 806 height 37
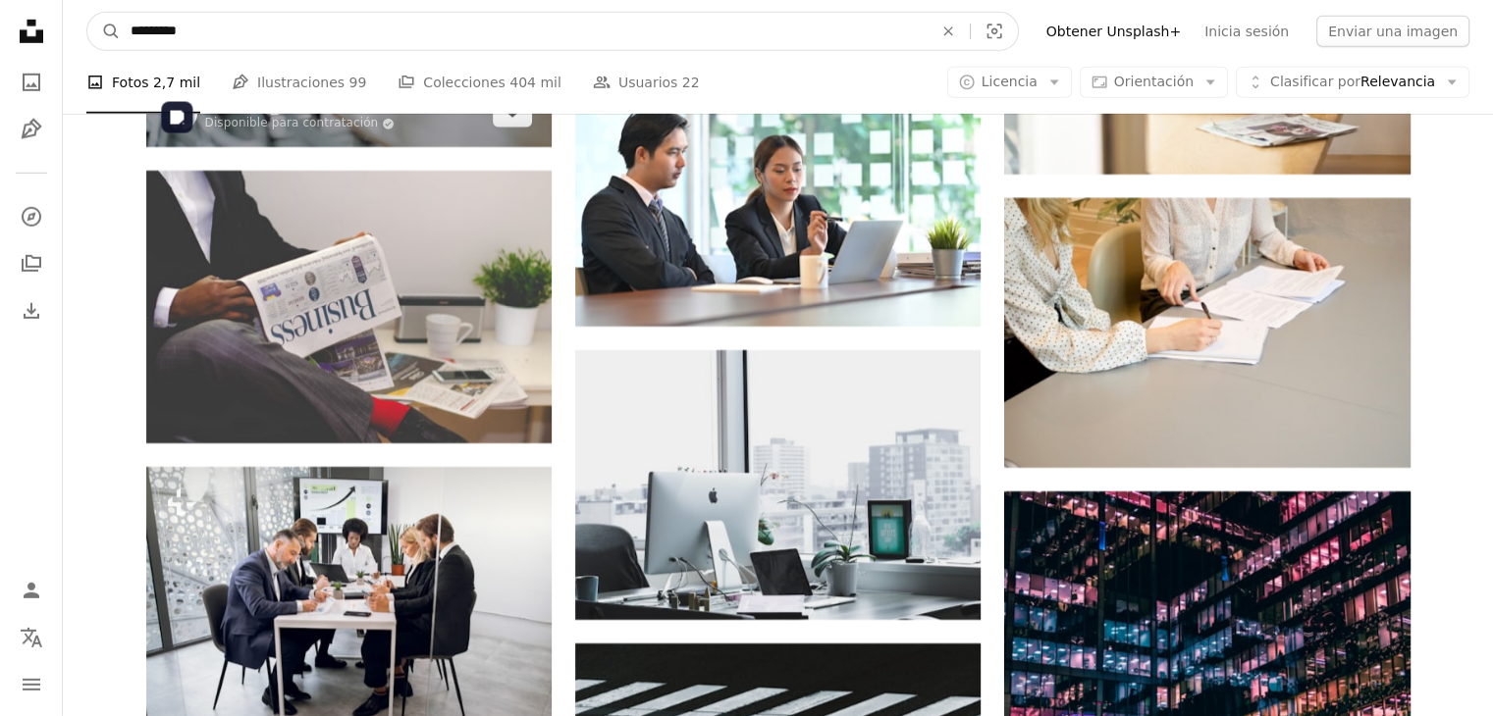
type input "**********"
click button "A magnifying glass" at bounding box center [103, 31] width 33 height 37
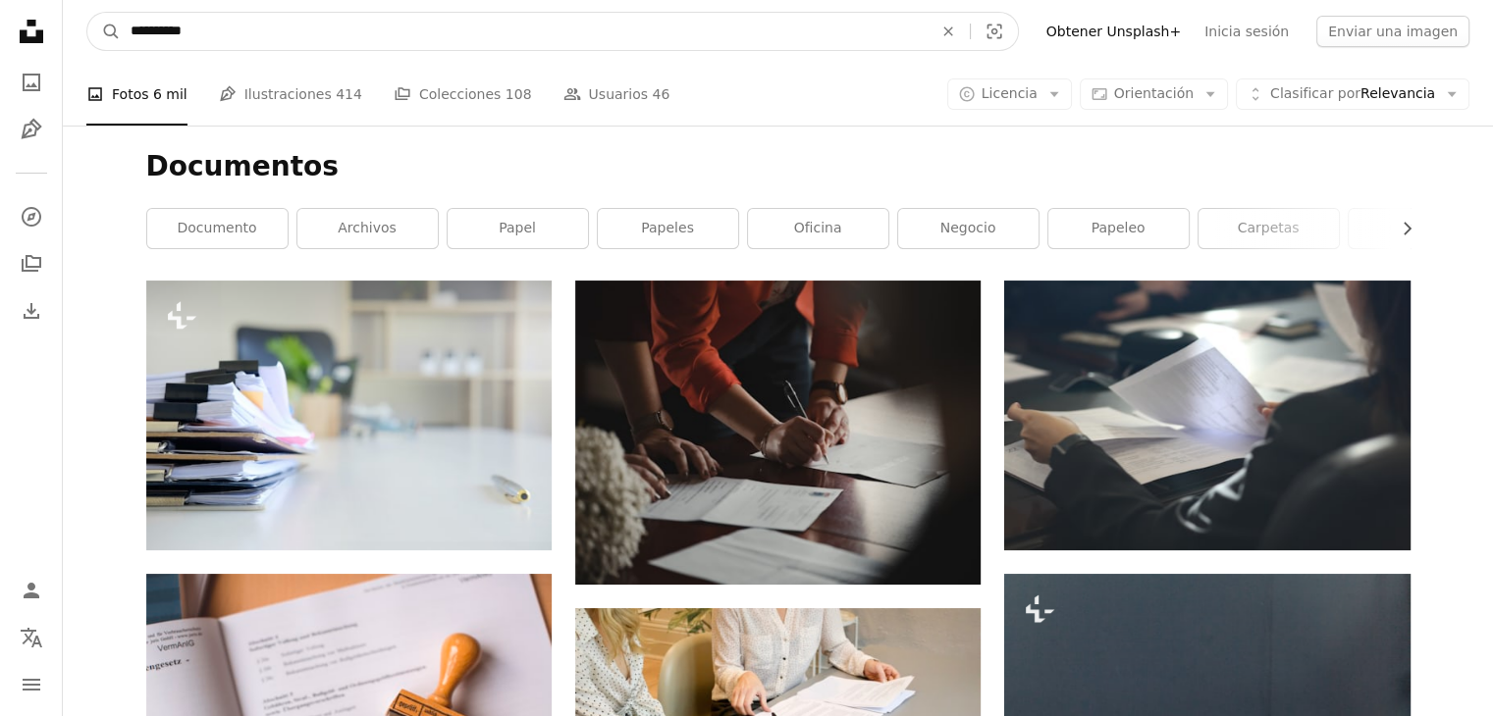
click at [274, 33] on input "**********" at bounding box center [524, 31] width 806 height 37
click at [288, 40] on input "**********" at bounding box center [524, 31] width 806 height 37
type input "**********"
click button "A magnifying glass" at bounding box center [103, 31] width 33 height 37
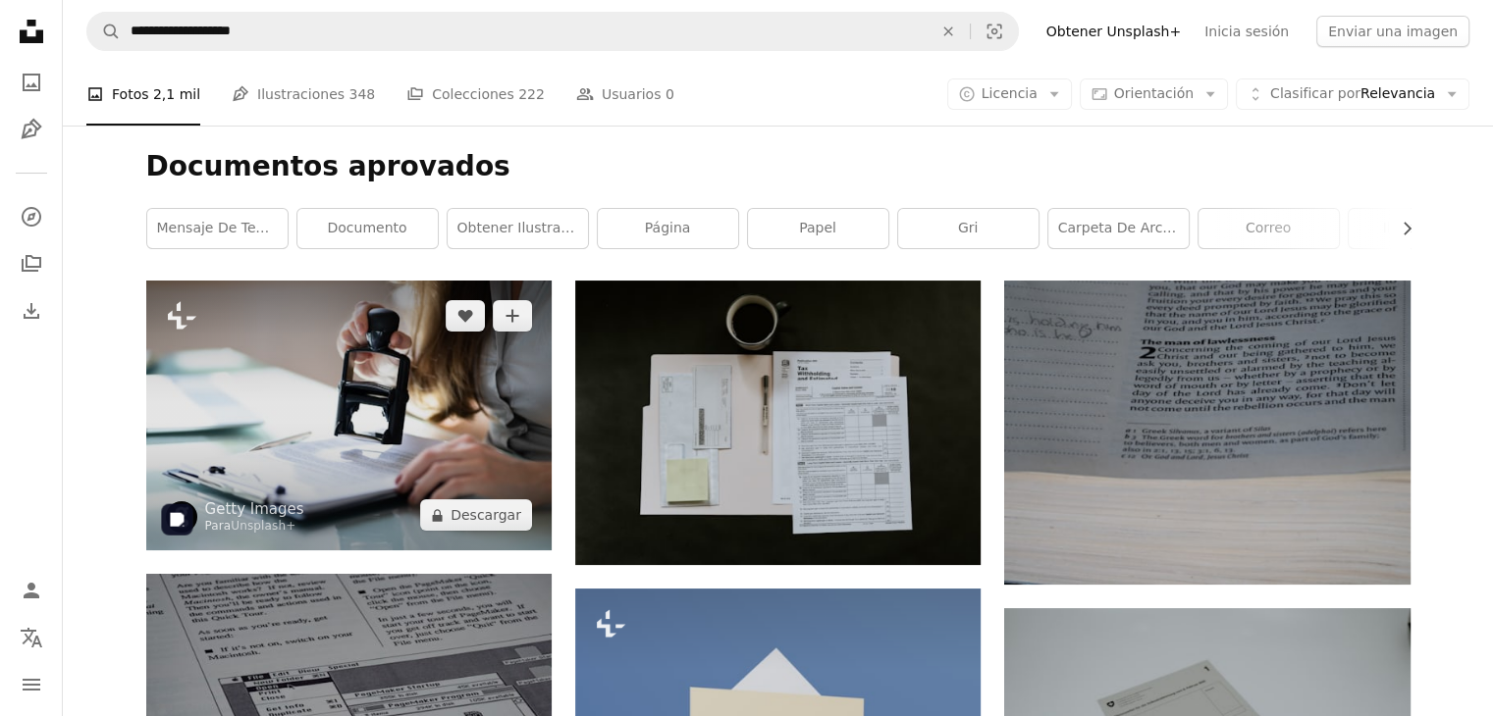
click at [397, 394] on img at bounding box center [348, 416] width 405 height 270
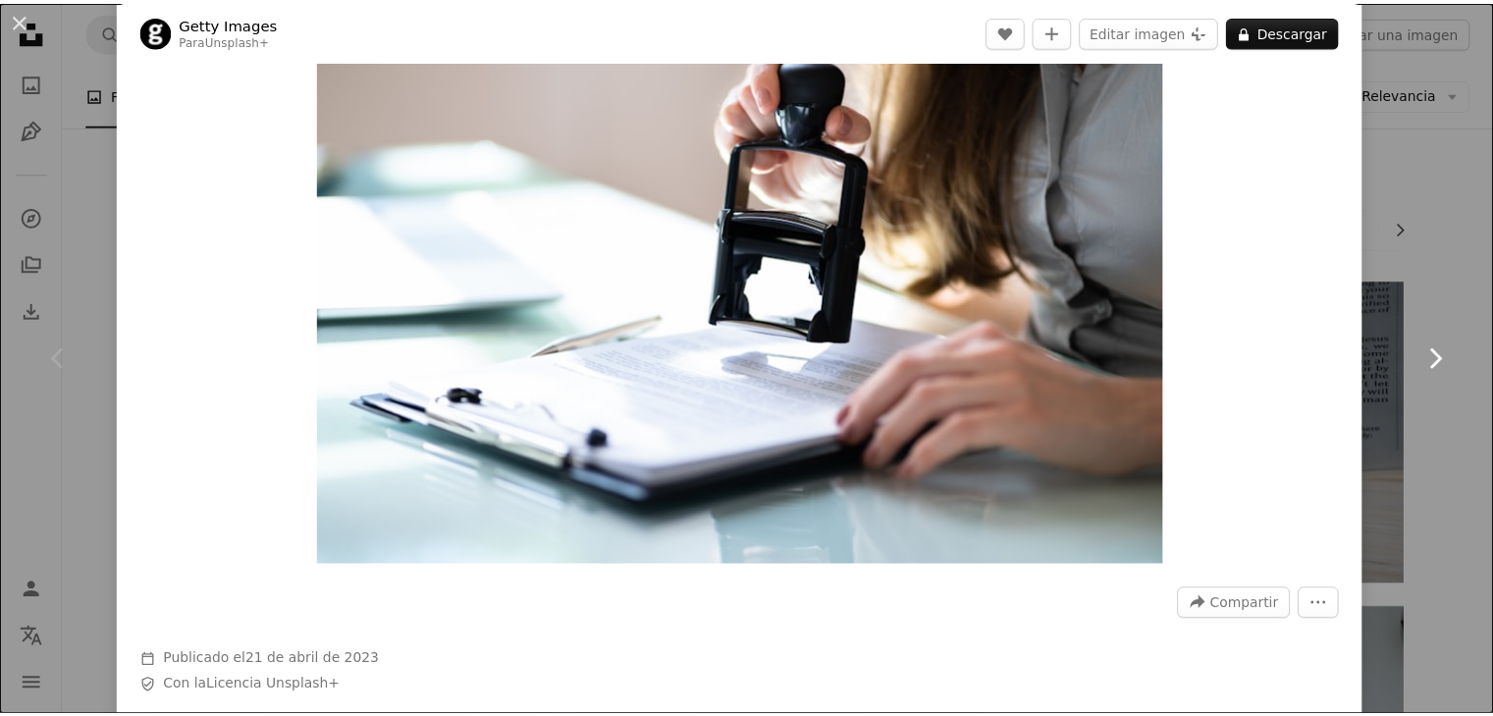
scroll to position [196, 0]
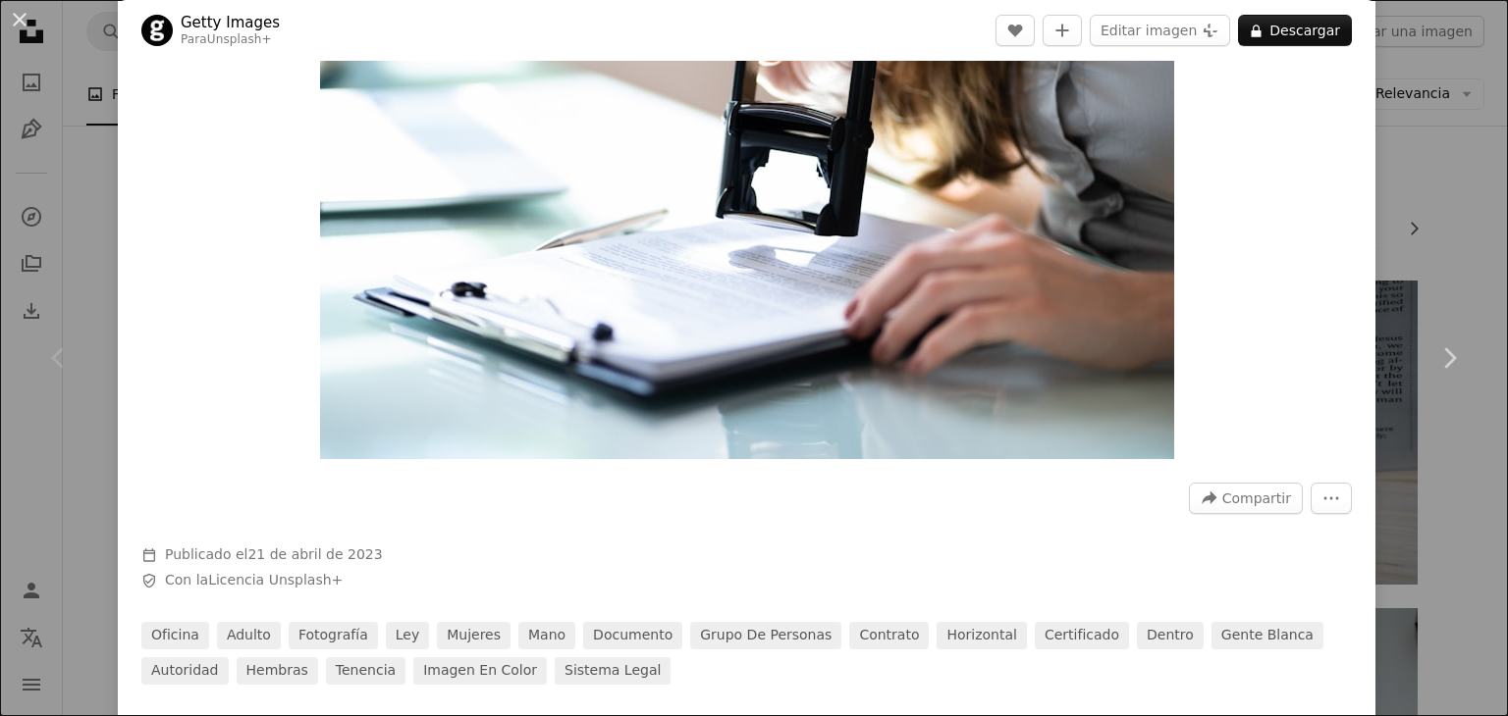
click at [1468, 216] on div "An X shape Chevron left Chevron right Getty Images Para Unsplash+ A heart A plu…" at bounding box center [754, 358] width 1508 height 716
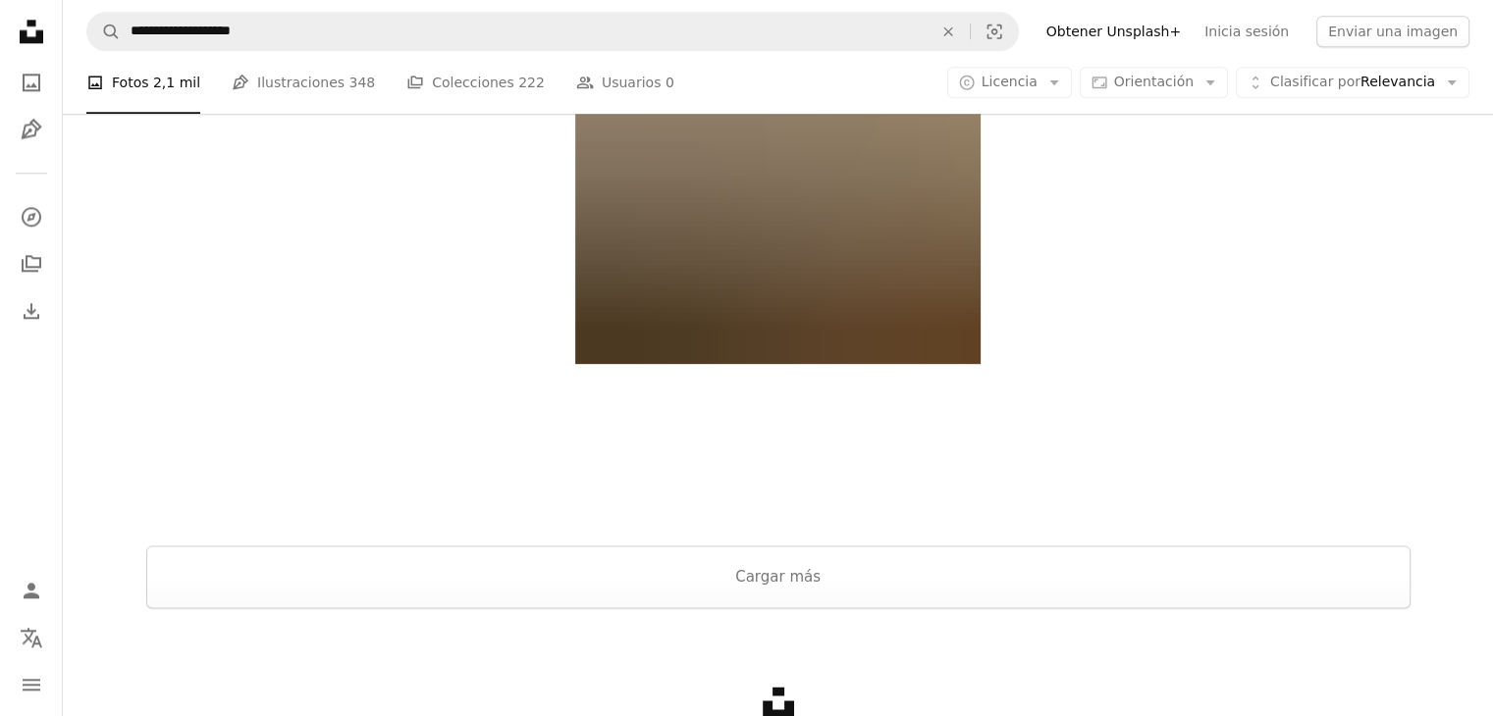
scroll to position [2488, 0]
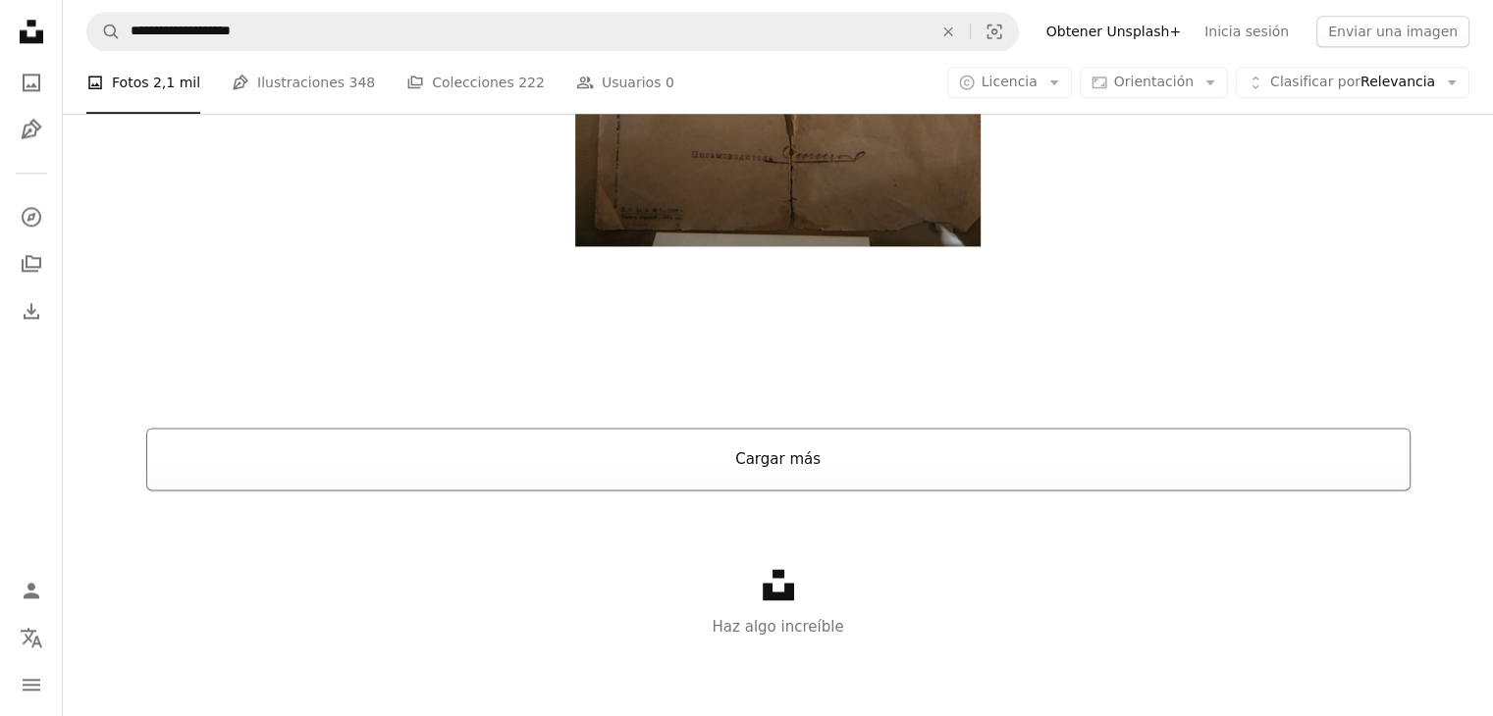
click at [801, 464] on button "Cargar más" at bounding box center [778, 459] width 1264 height 63
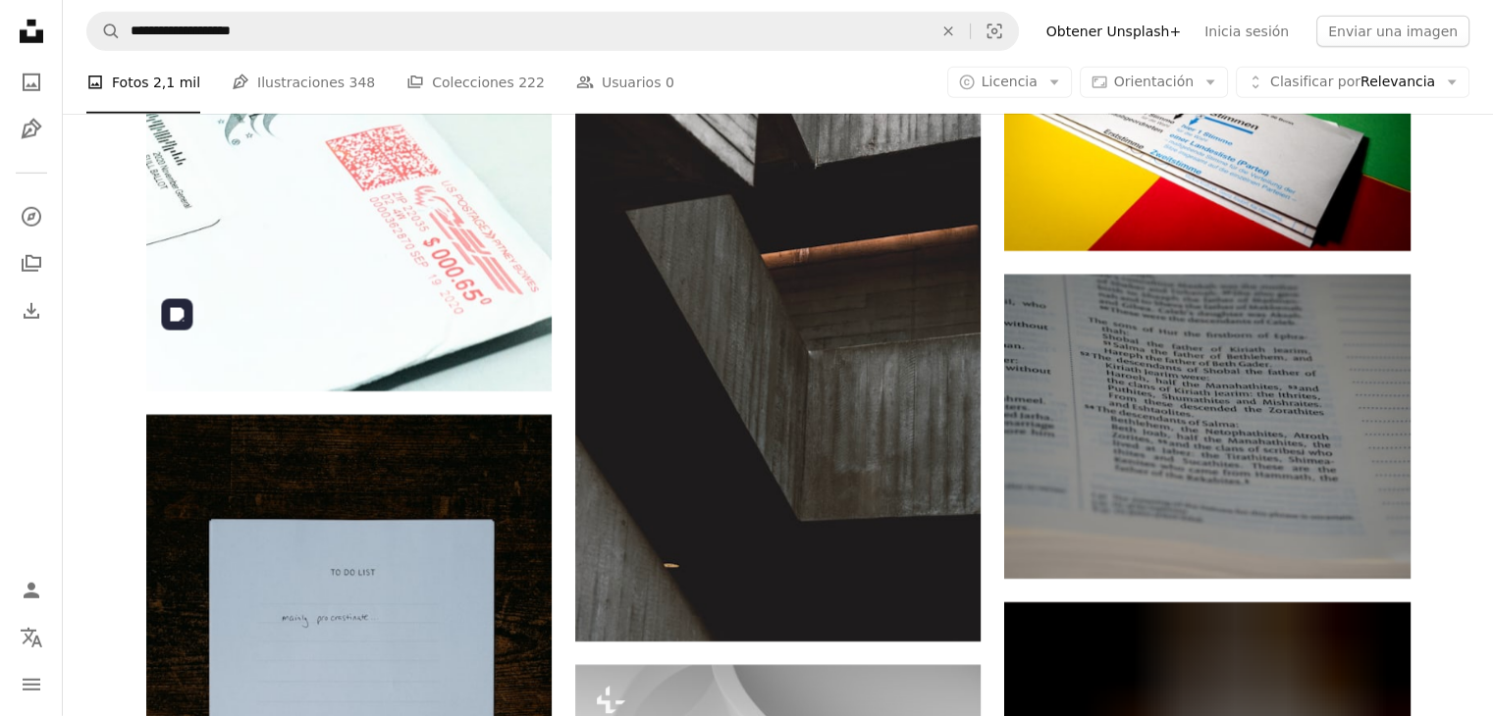
scroll to position [5923, 0]
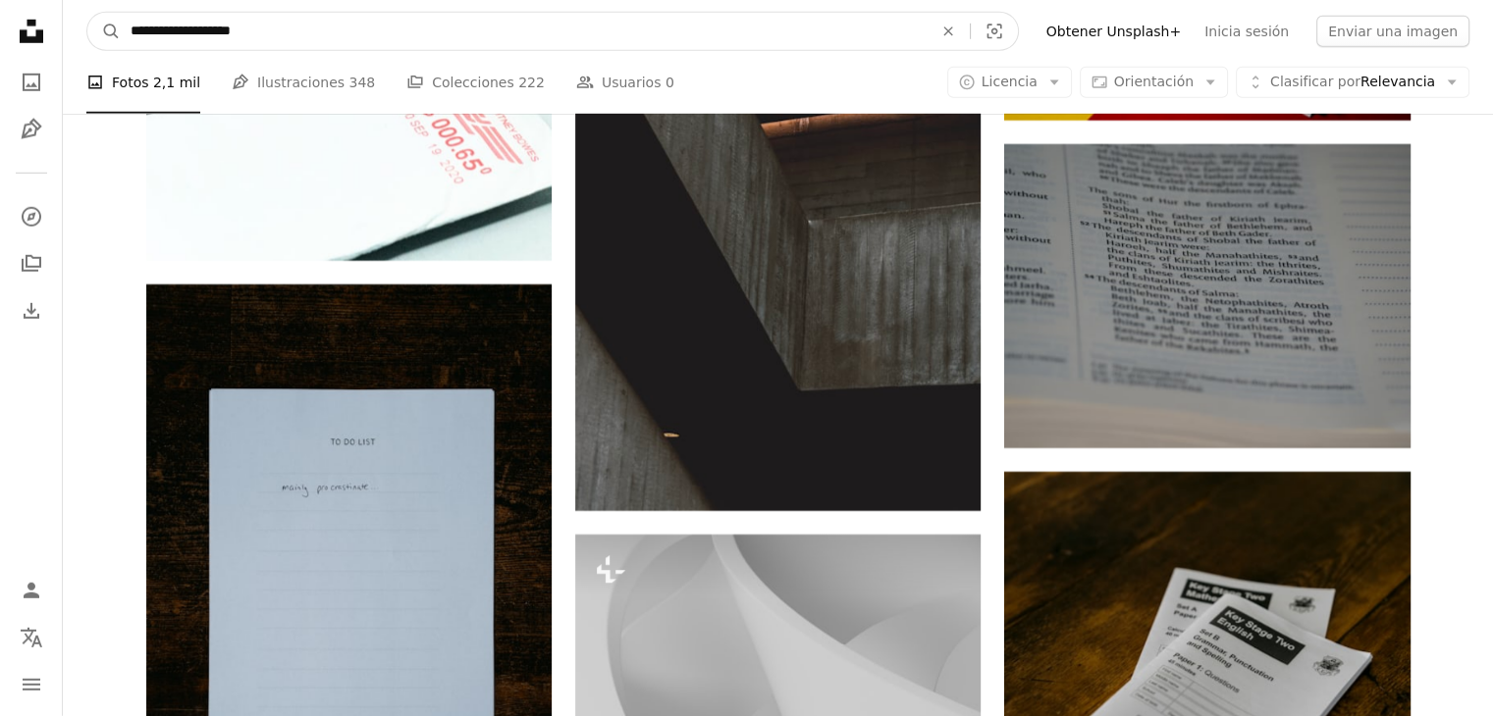
drag, startPoint x: 207, startPoint y: 33, endPoint x: 12, endPoint y: 64, distance: 197.7
type input "*********"
click button "A magnifying glass" at bounding box center [103, 31] width 33 height 37
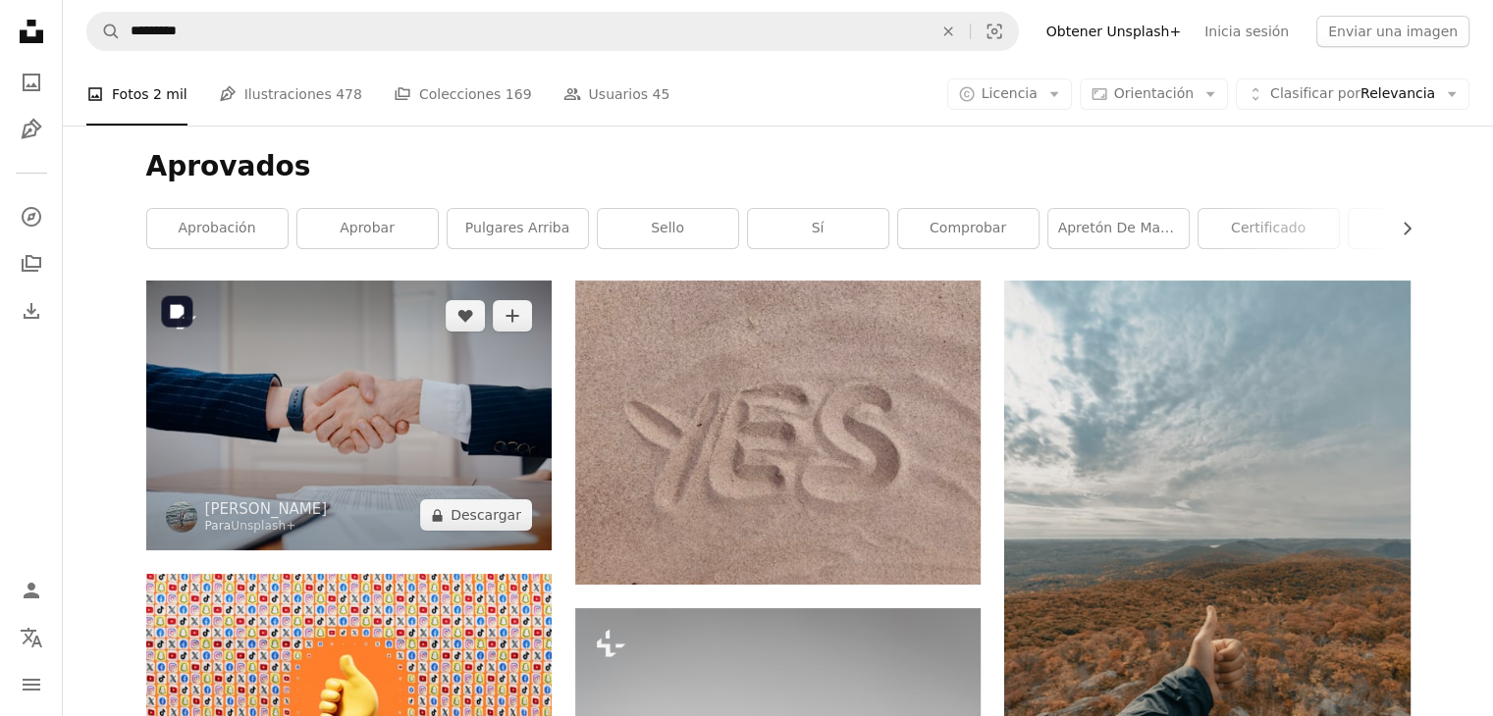
click at [361, 349] on img at bounding box center [348, 416] width 405 height 270
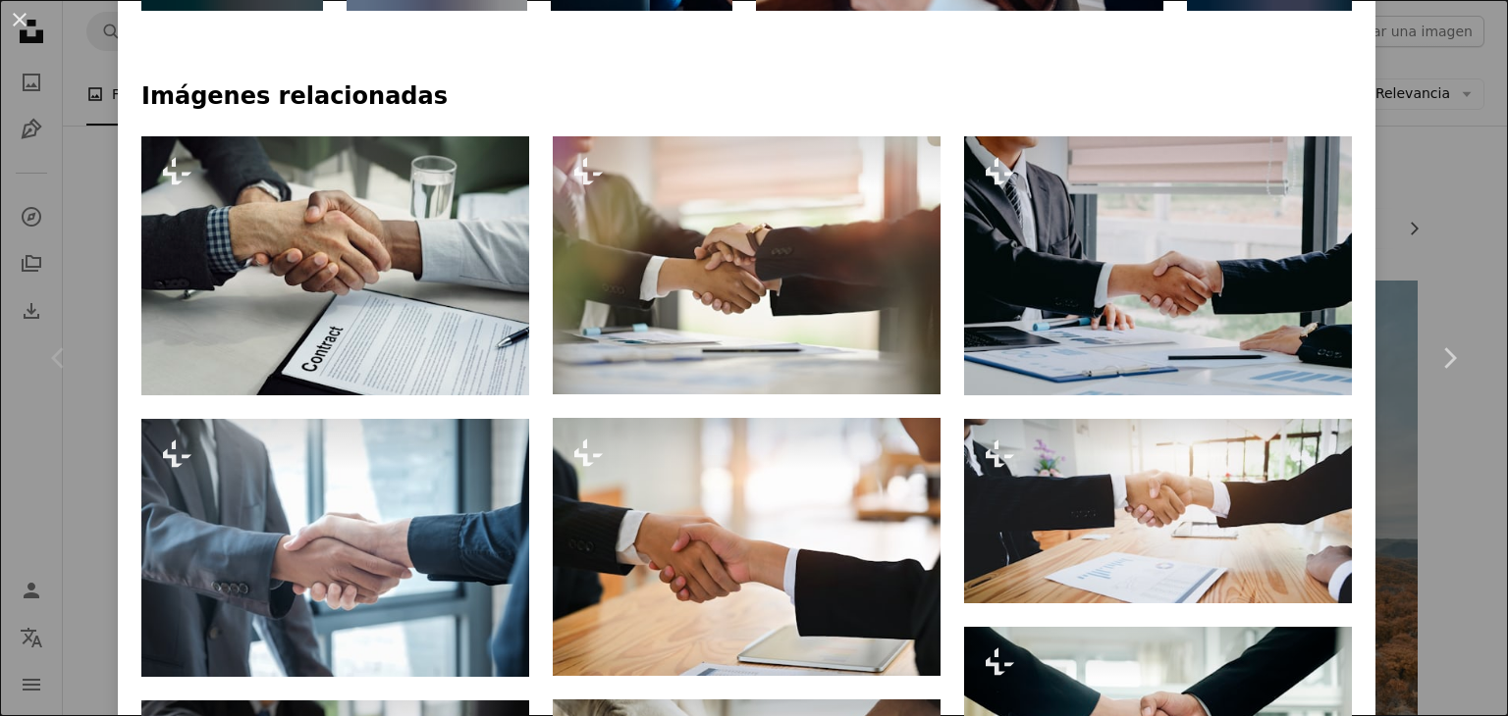
scroll to position [1123, 0]
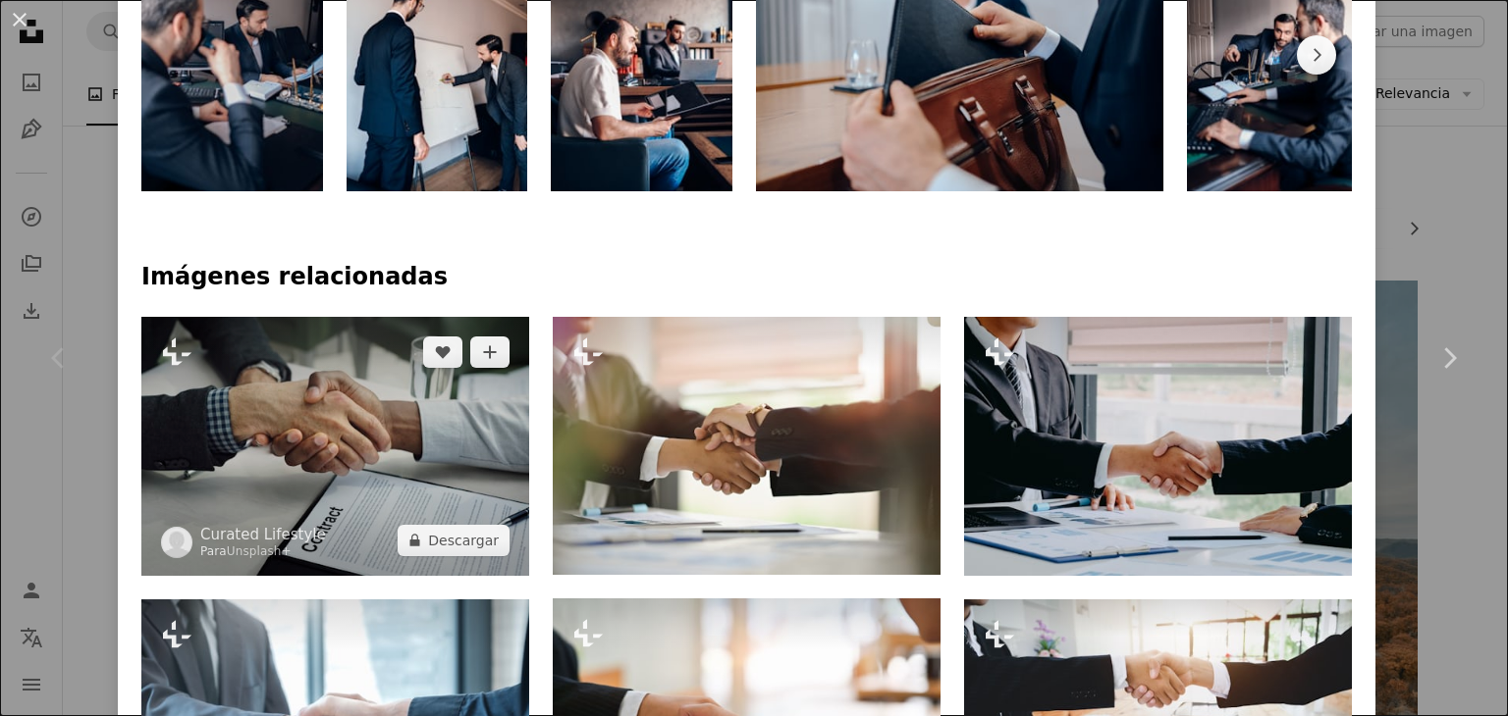
click at [371, 392] on img at bounding box center [335, 446] width 388 height 259
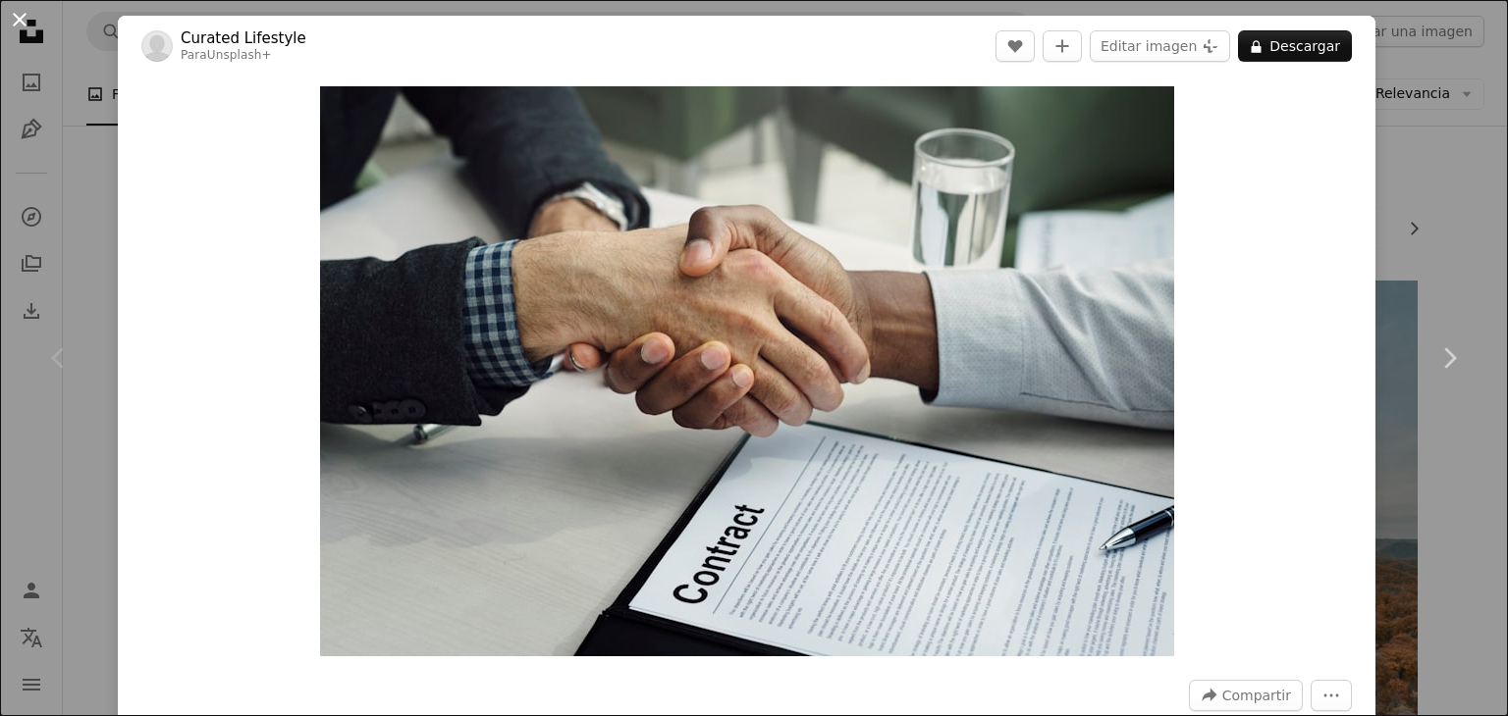
click at [10, 18] on button "An X shape" at bounding box center [20, 20] width 24 height 24
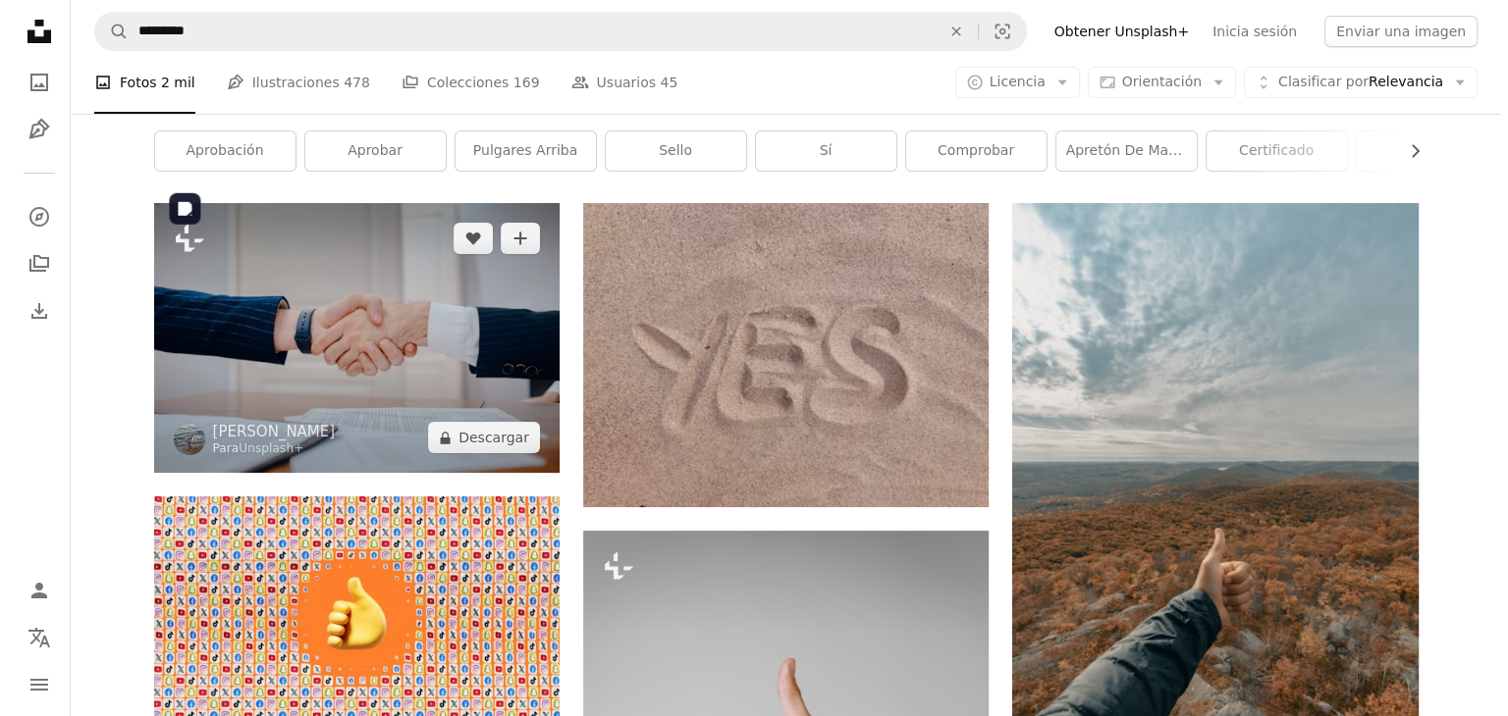
scroll to position [196, 0]
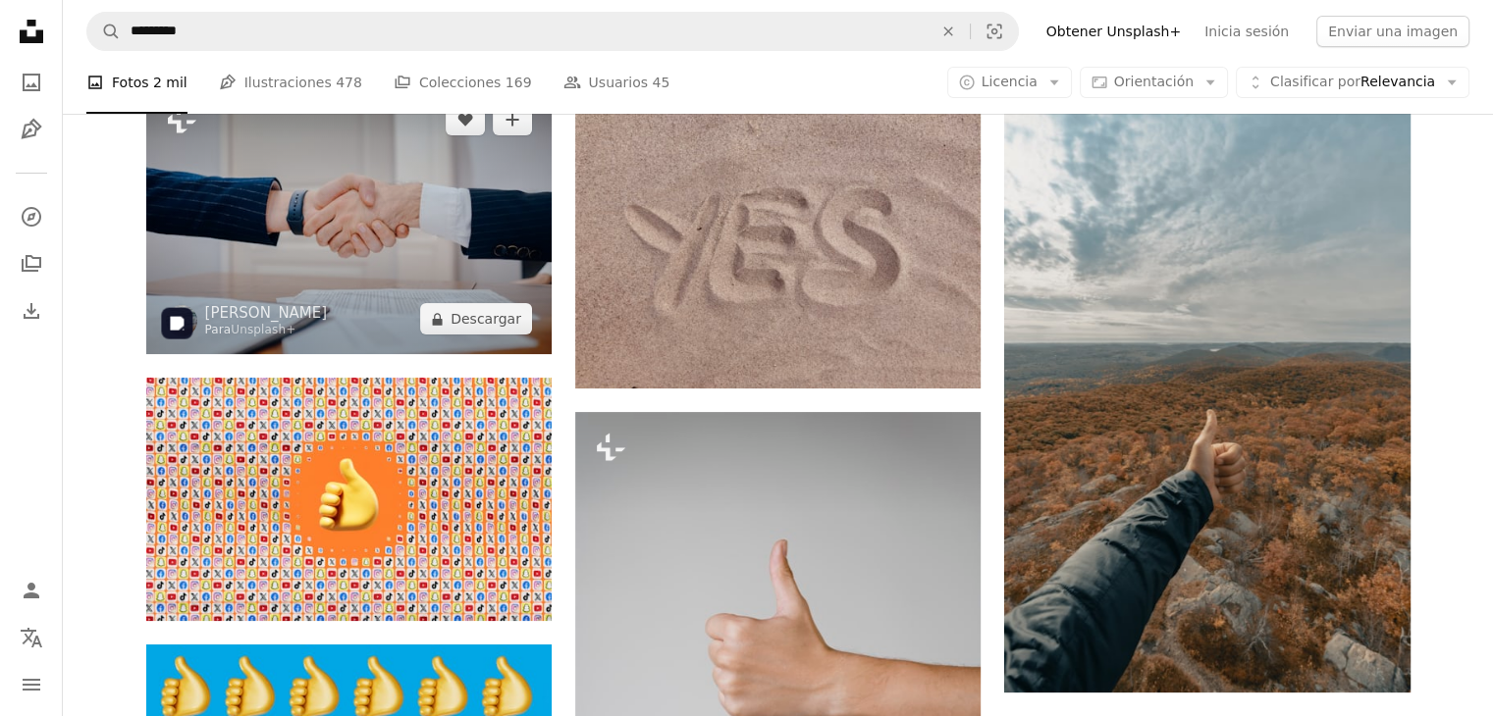
click at [342, 275] on img at bounding box center [348, 219] width 405 height 270
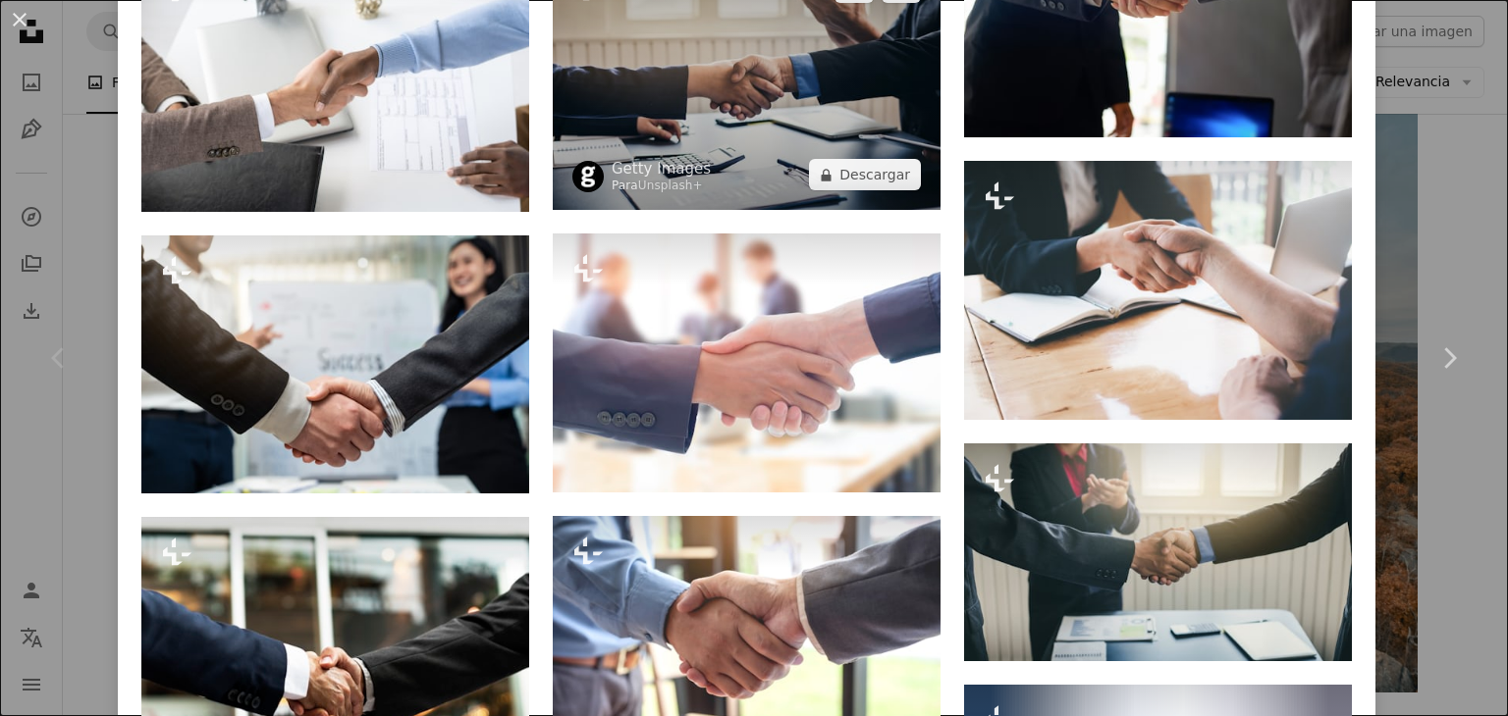
scroll to position [2650, 0]
